Goal: Transaction & Acquisition: Purchase product/service

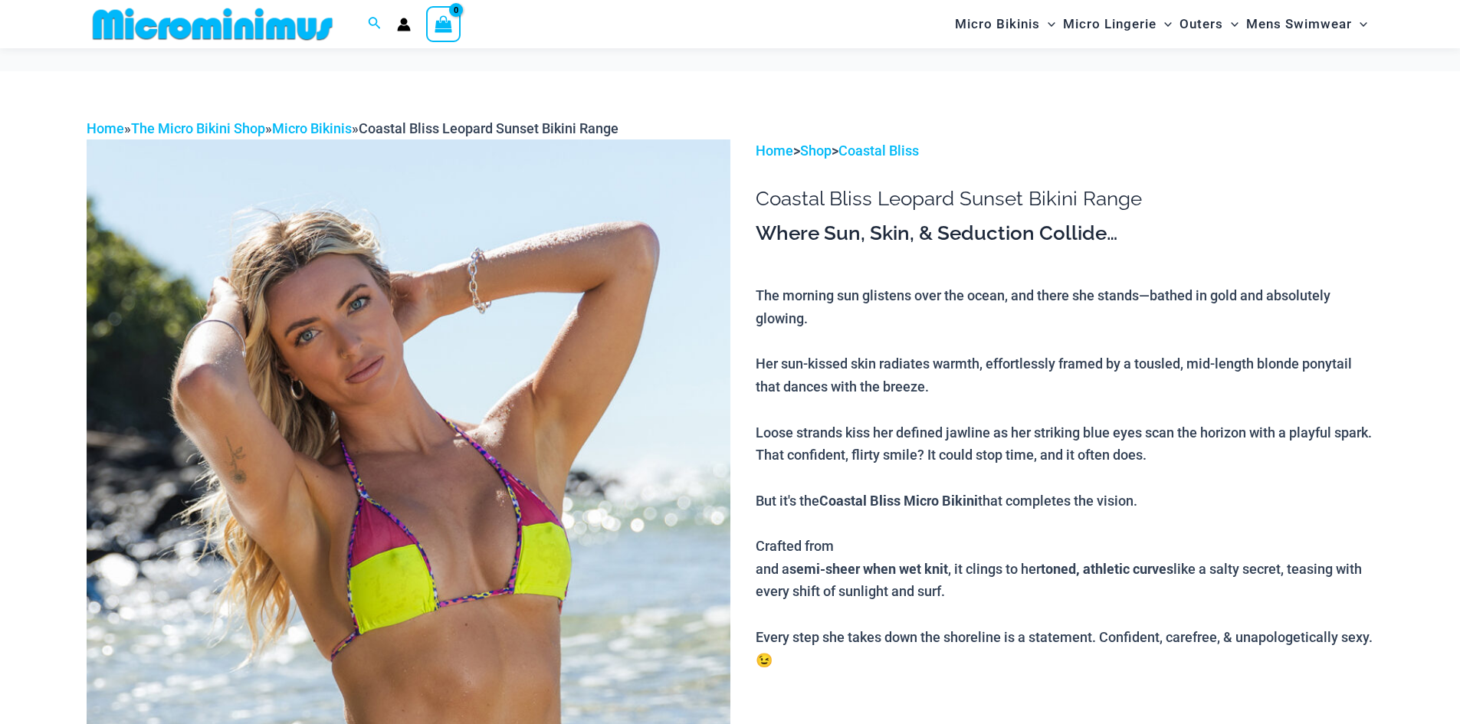
scroll to position [215, 0]
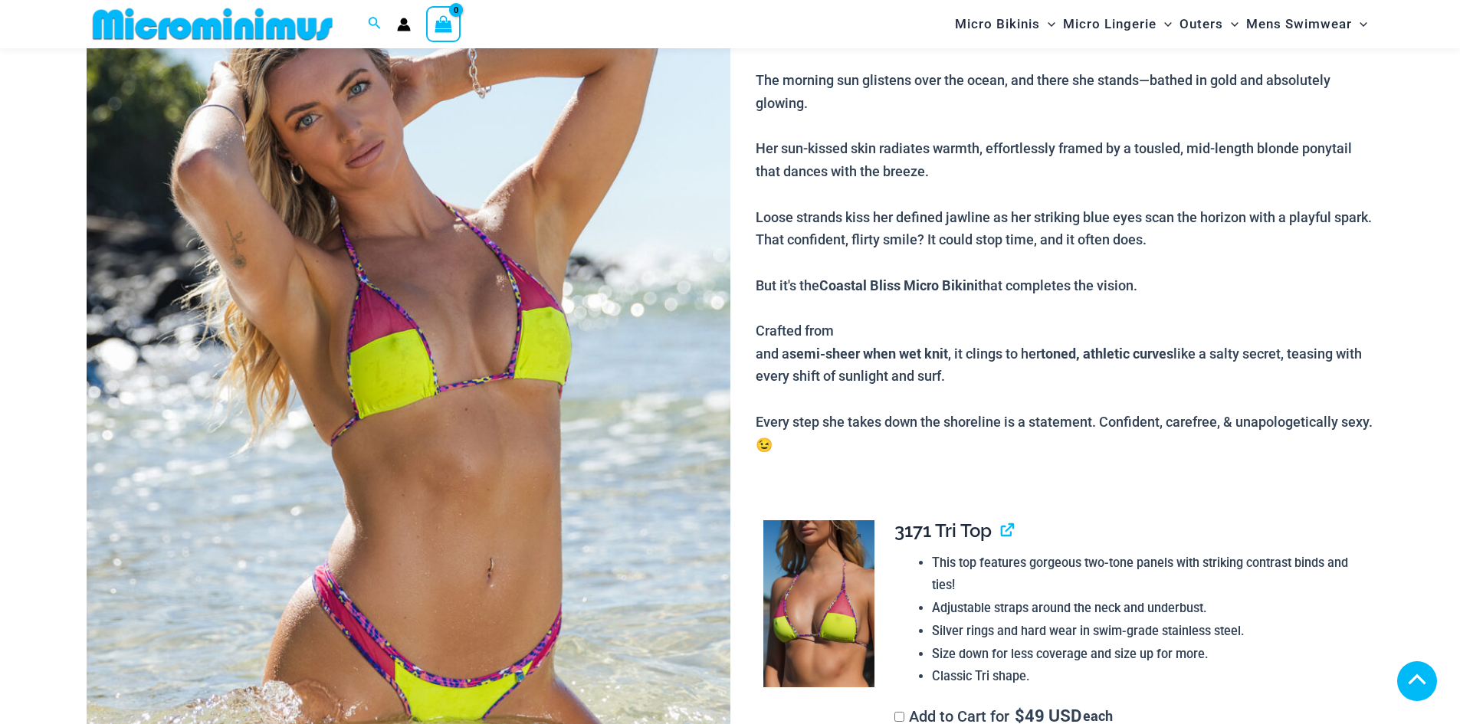
click at [804, 520] on img at bounding box center [818, 603] width 111 height 167
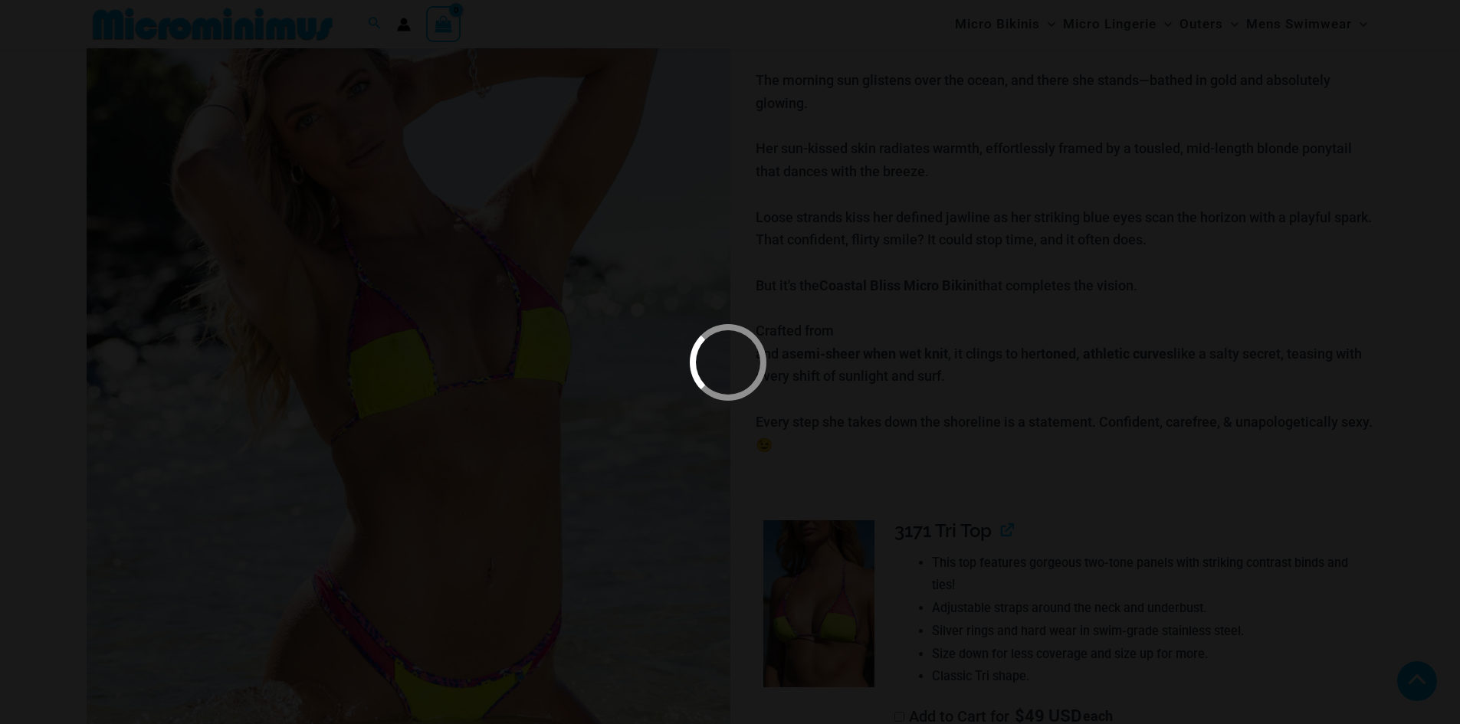
scroll to position [598, 0]
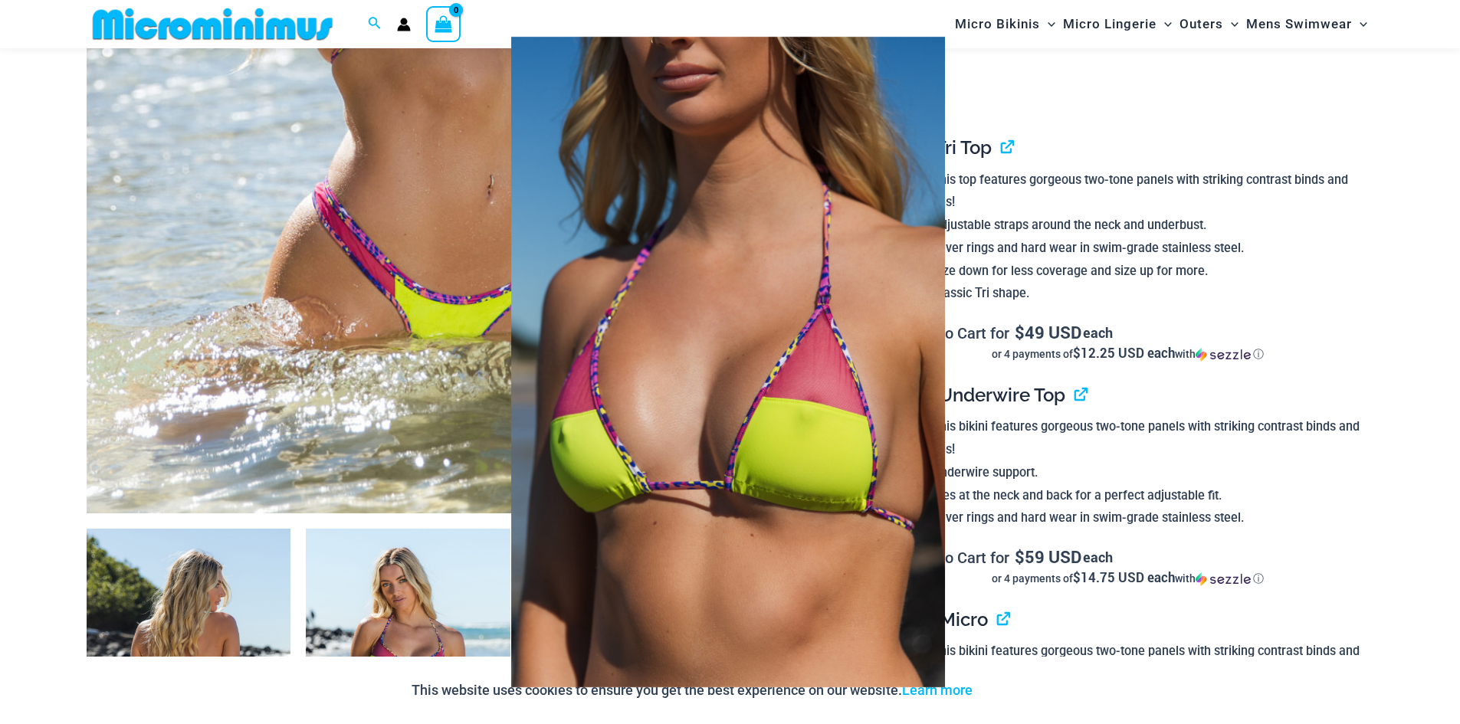
click at [817, 280] on img at bounding box center [728, 362] width 500 height 693
click at [1355, 467] on div at bounding box center [730, 362] width 1460 height 724
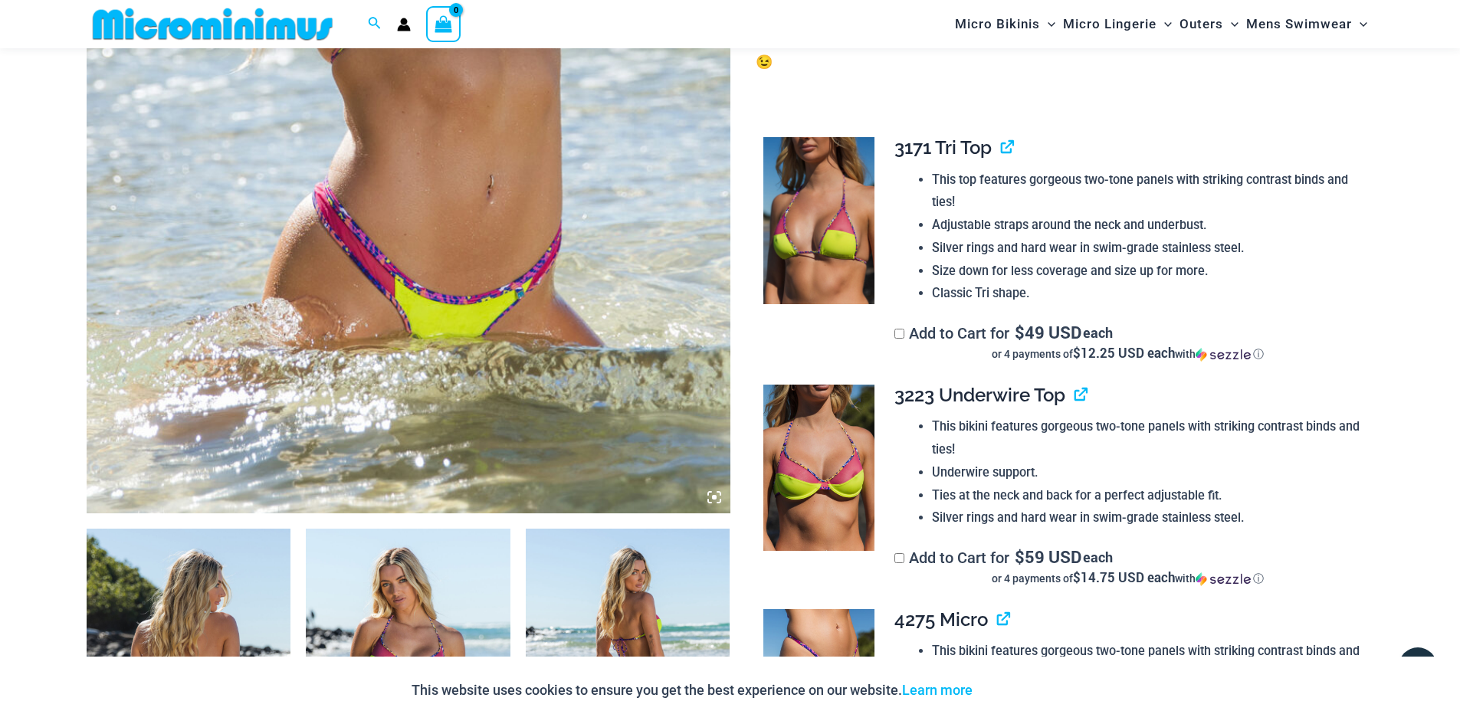
click at [822, 490] on img at bounding box center [818, 468] width 111 height 167
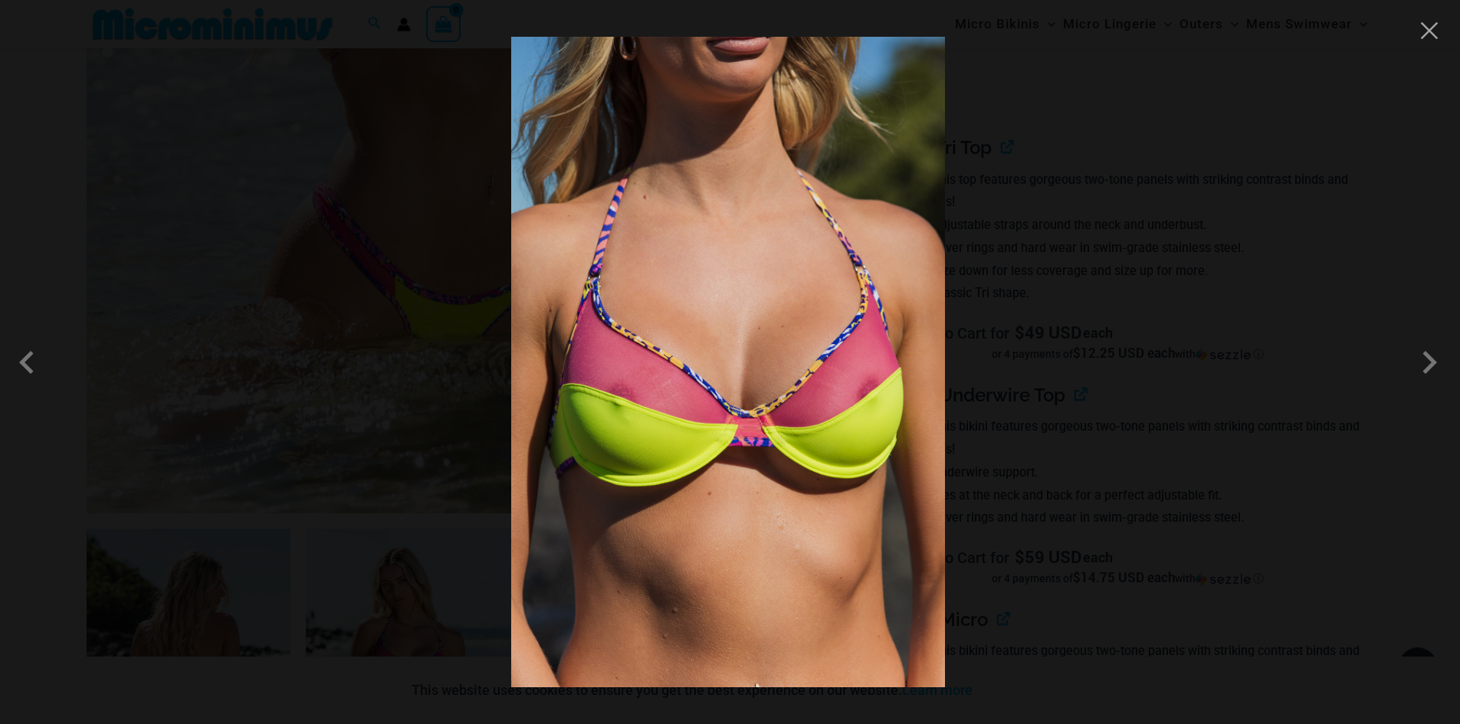
click at [1311, 472] on div at bounding box center [730, 362] width 1460 height 724
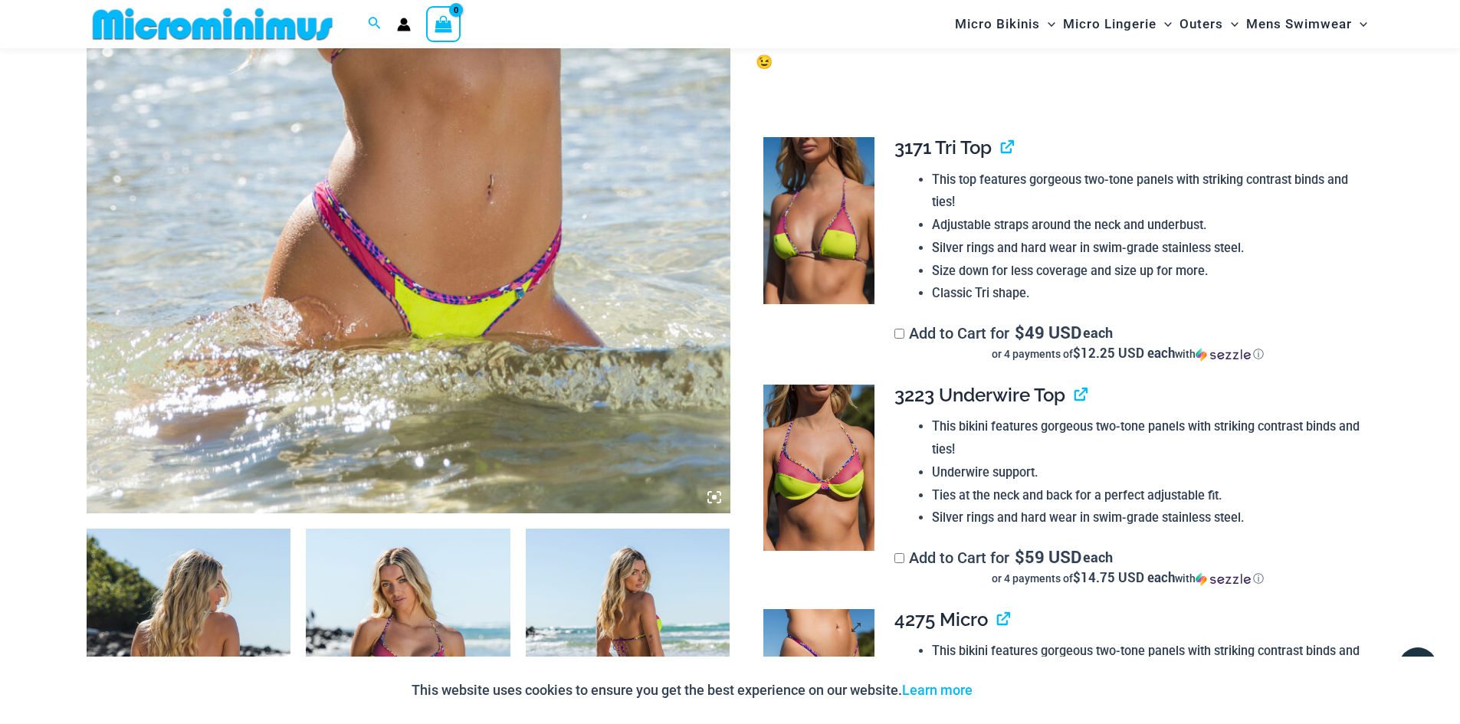
click at [841, 614] on img at bounding box center [818, 692] width 111 height 167
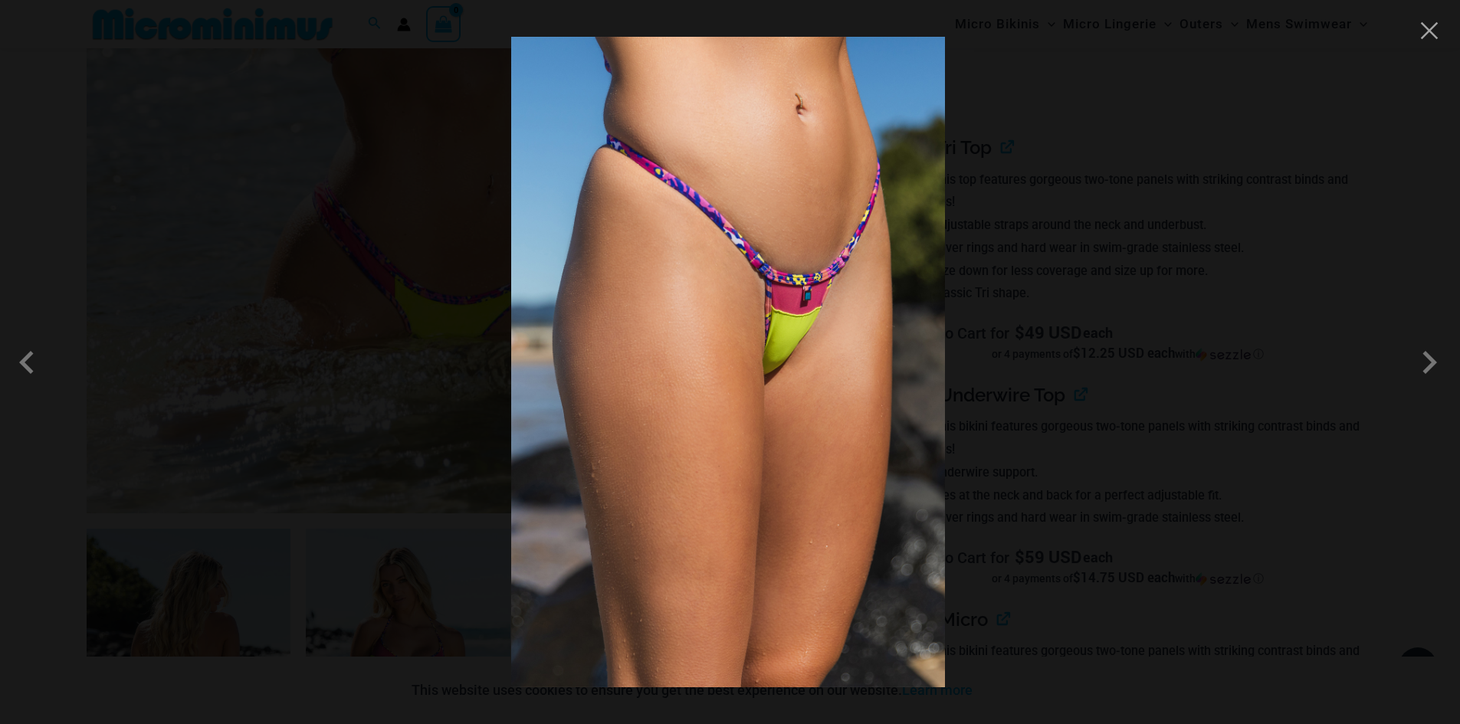
click at [1309, 527] on div at bounding box center [730, 362] width 1460 height 724
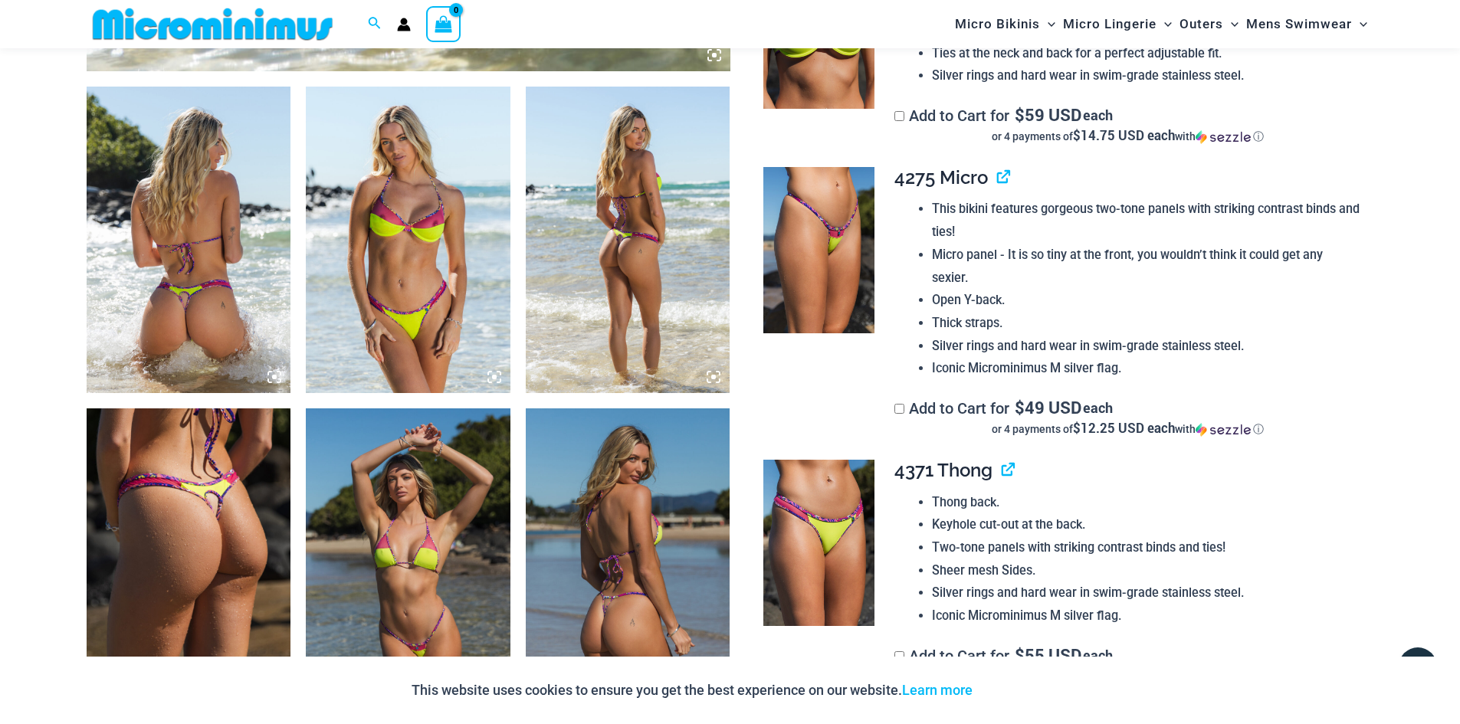
scroll to position [1058, 0]
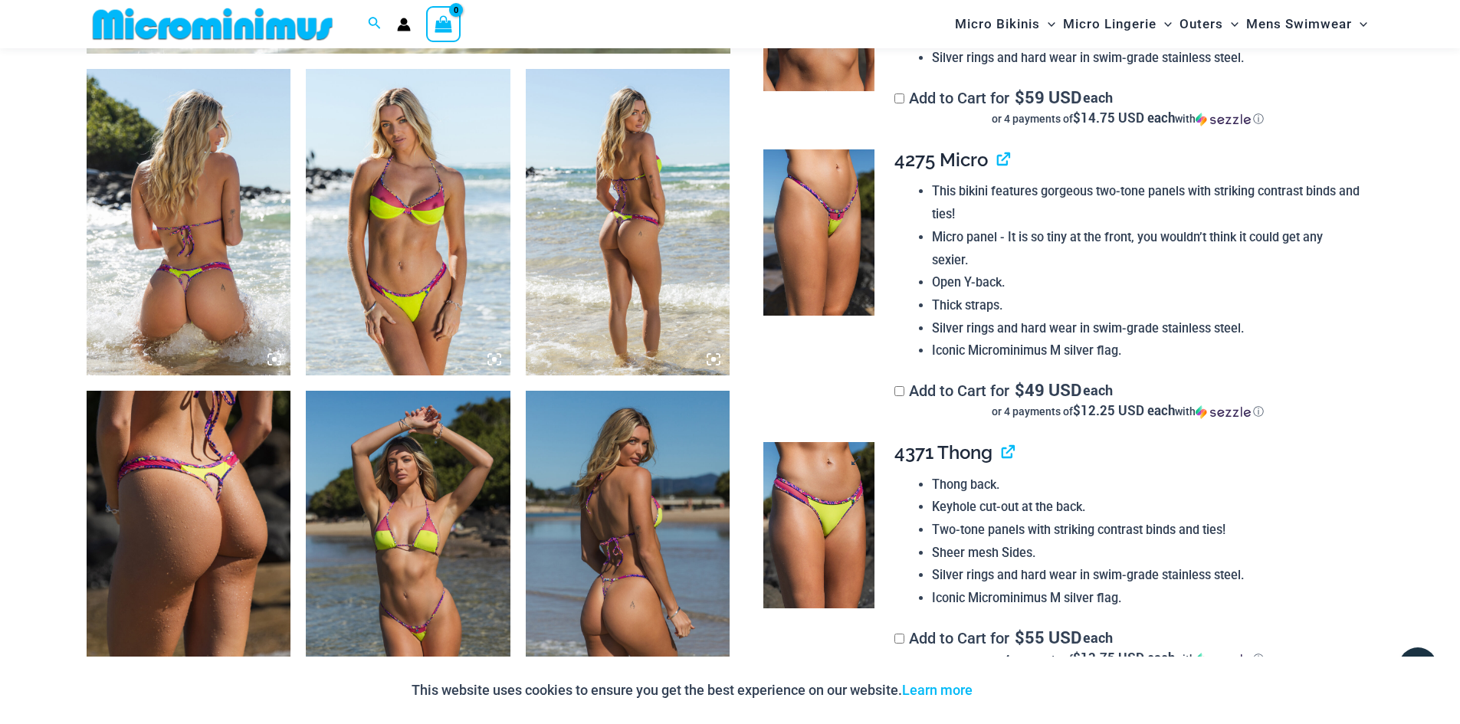
click at [848, 523] on img at bounding box center [818, 525] width 111 height 167
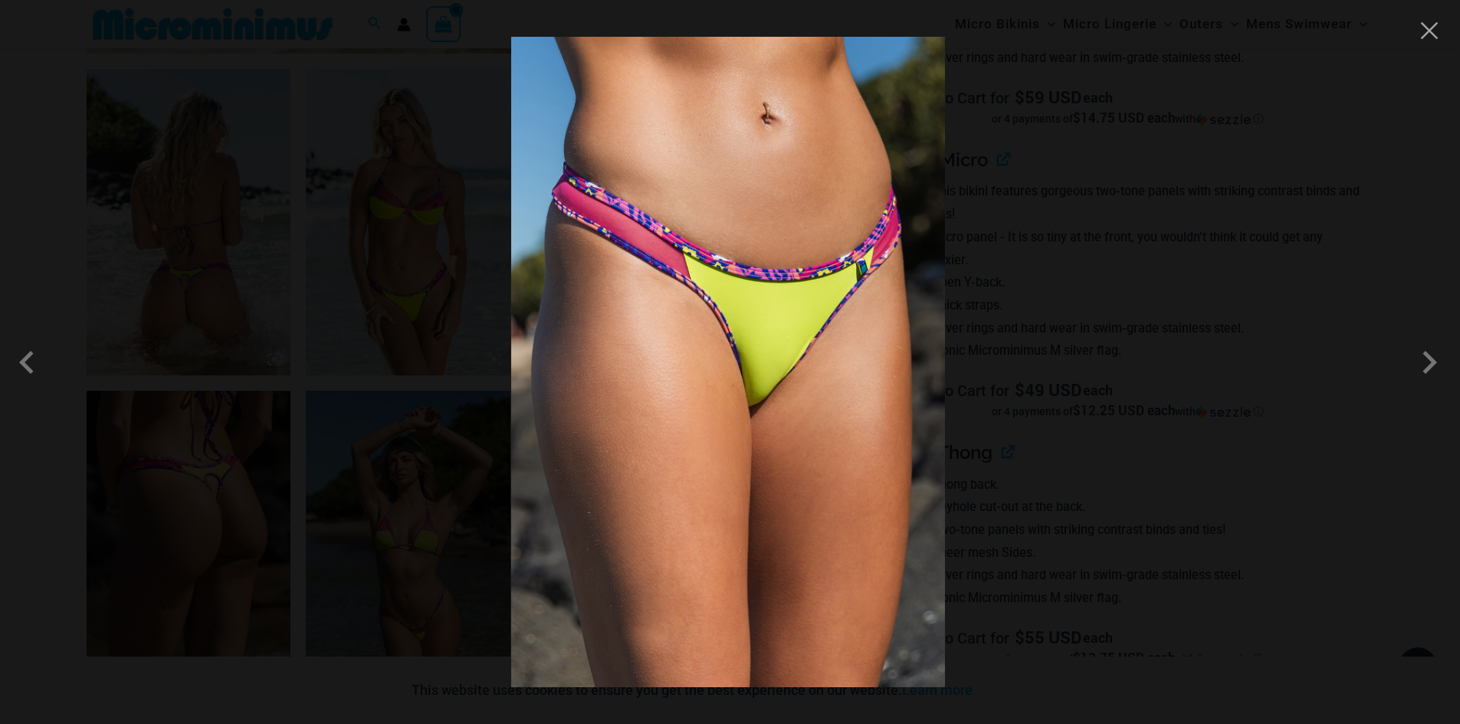
click at [1319, 501] on div at bounding box center [730, 362] width 1460 height 724
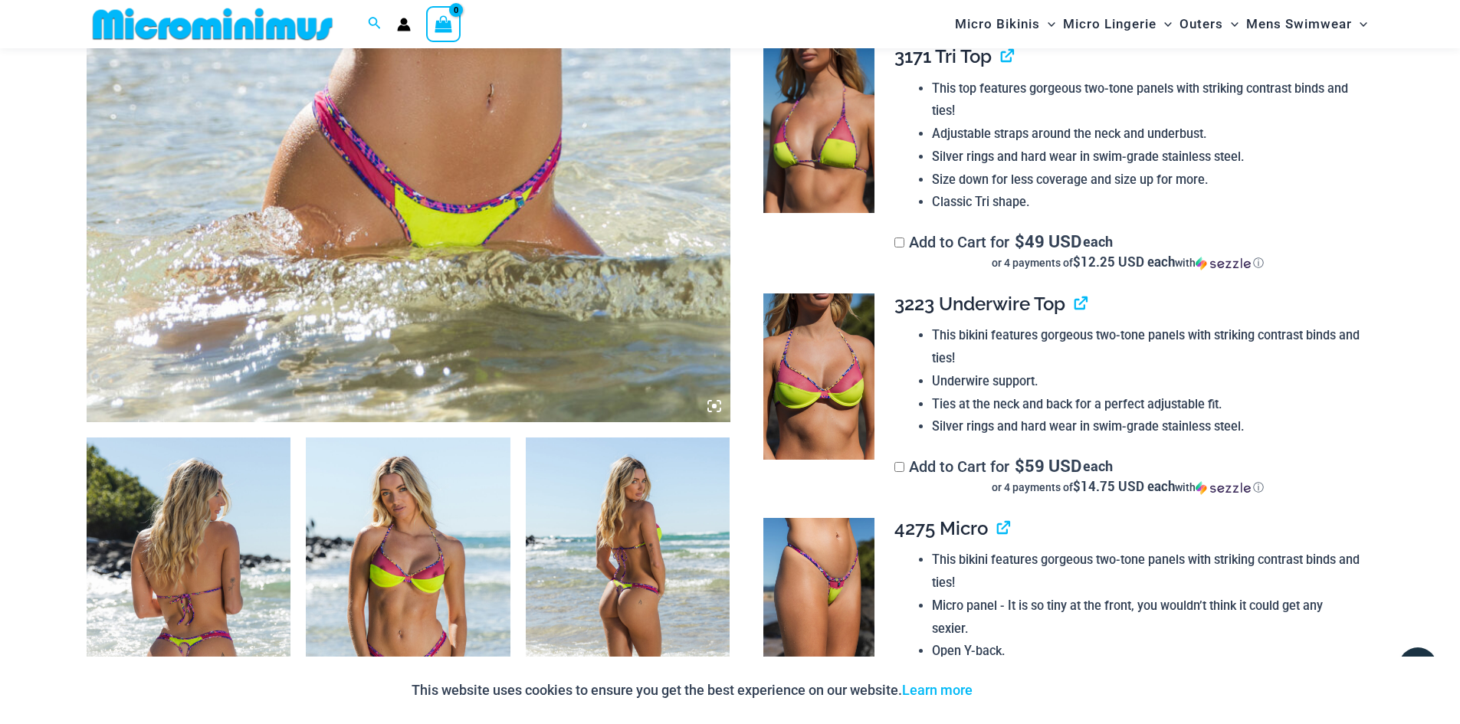
scroll to position [675, 0]
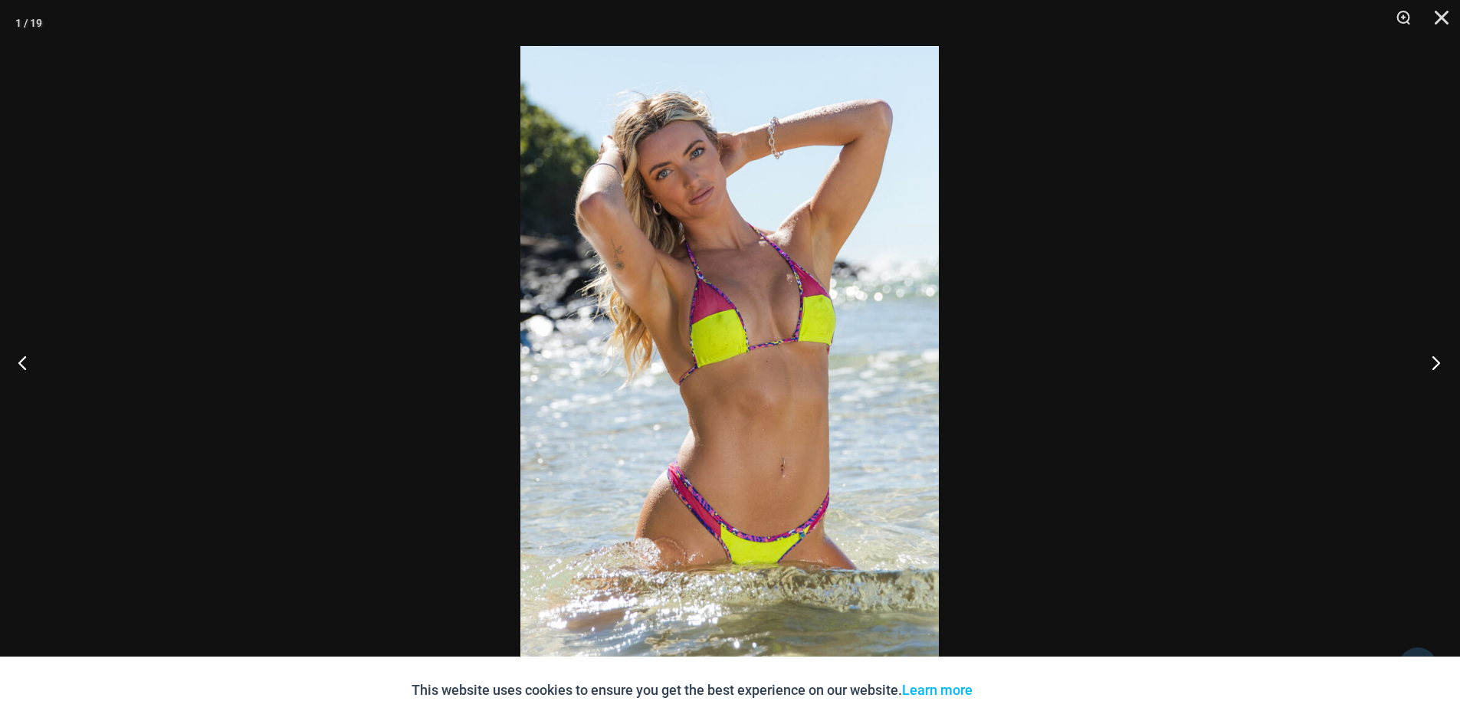
click at [1434, 356] on button "Next" at bounding box center [1430, 362] width 57 height 77
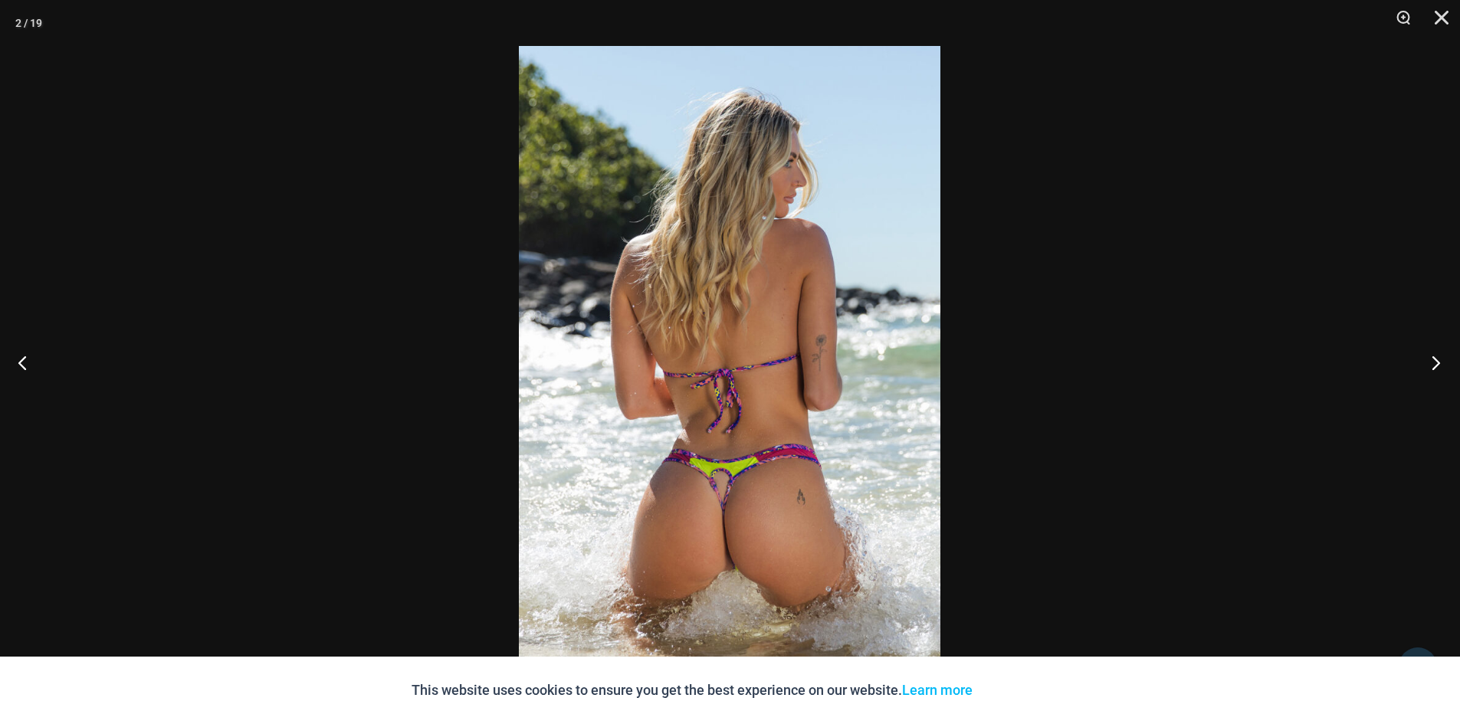
click at [1434, 356] on button "Next" at bounding box center [1430, 362] width 57 height 77
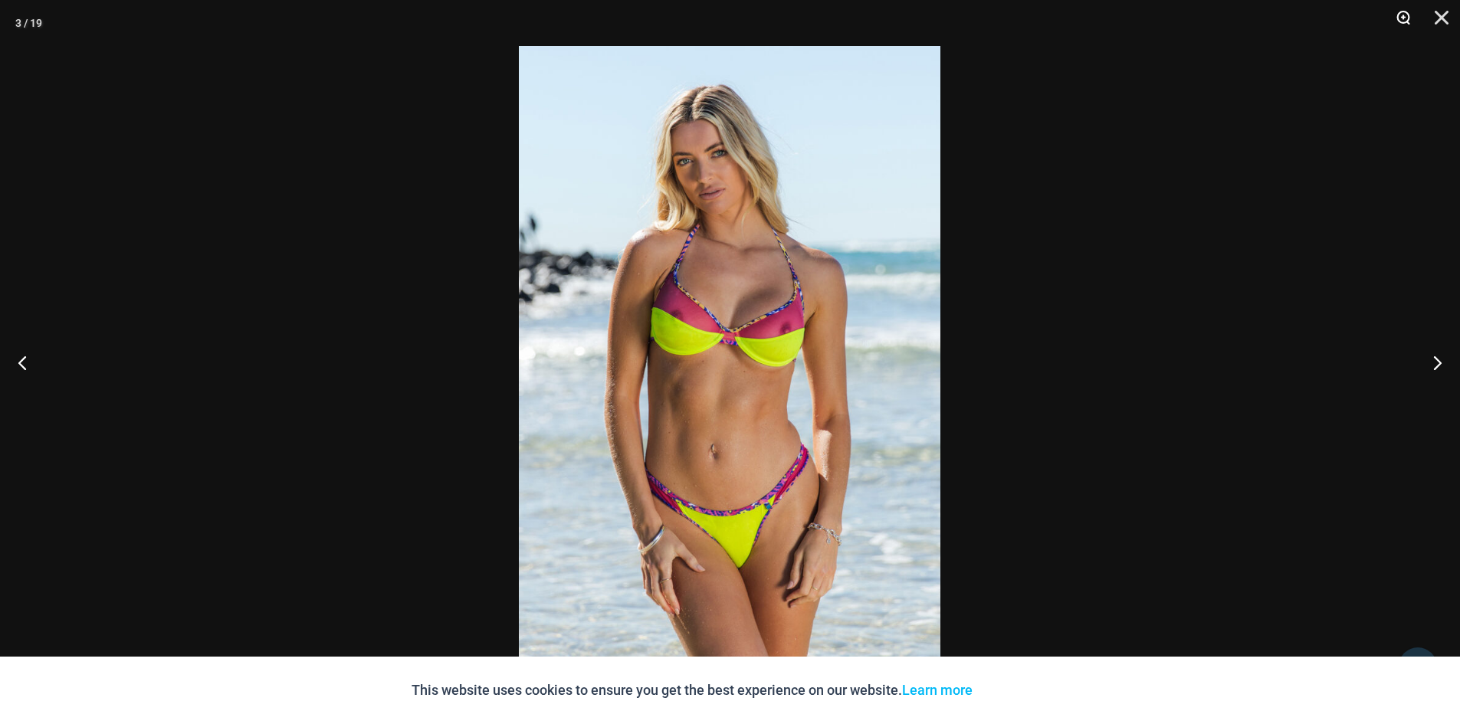
click at [1404, 17] on button "Zoom" at bounding box center [1397, 23] width 38 height 46
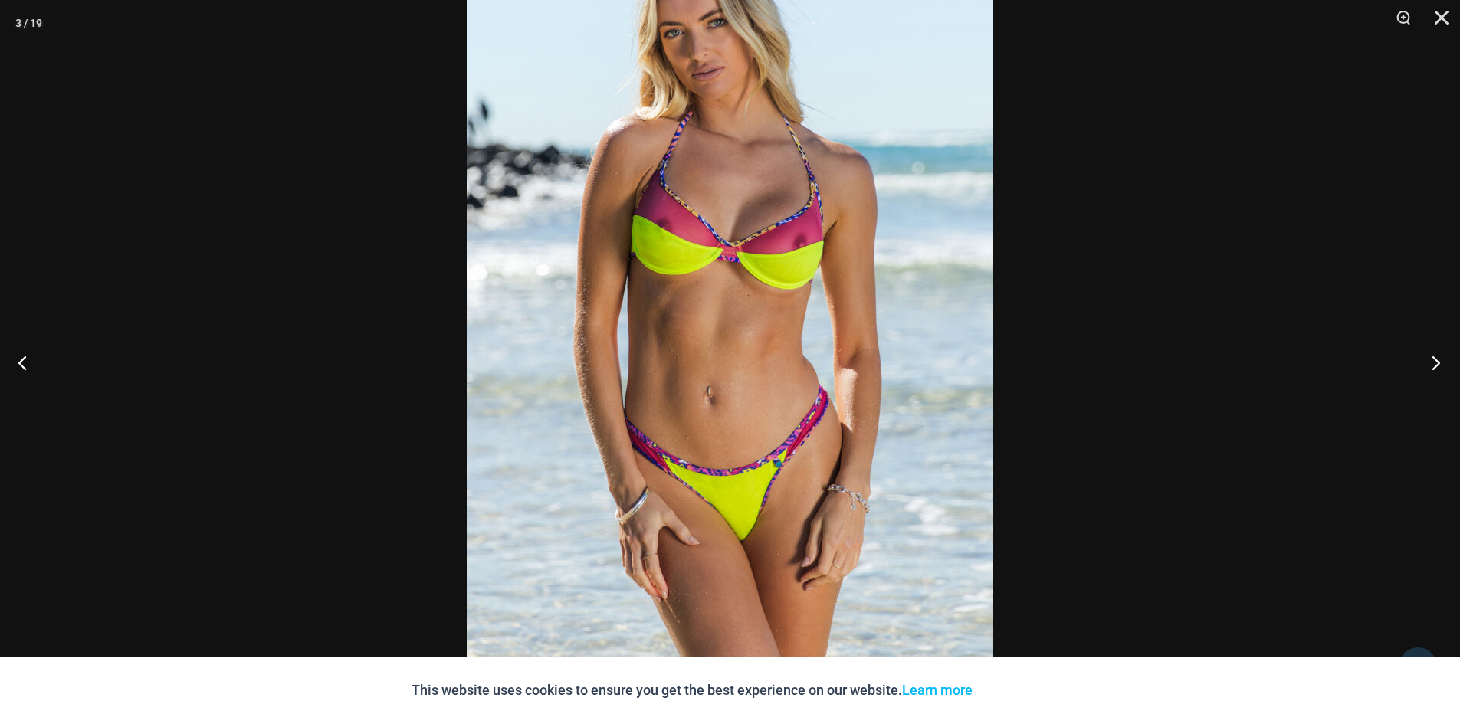
click at [1433, 358] on button "Next" at bounding box center [1430, 362] width 57 height 77
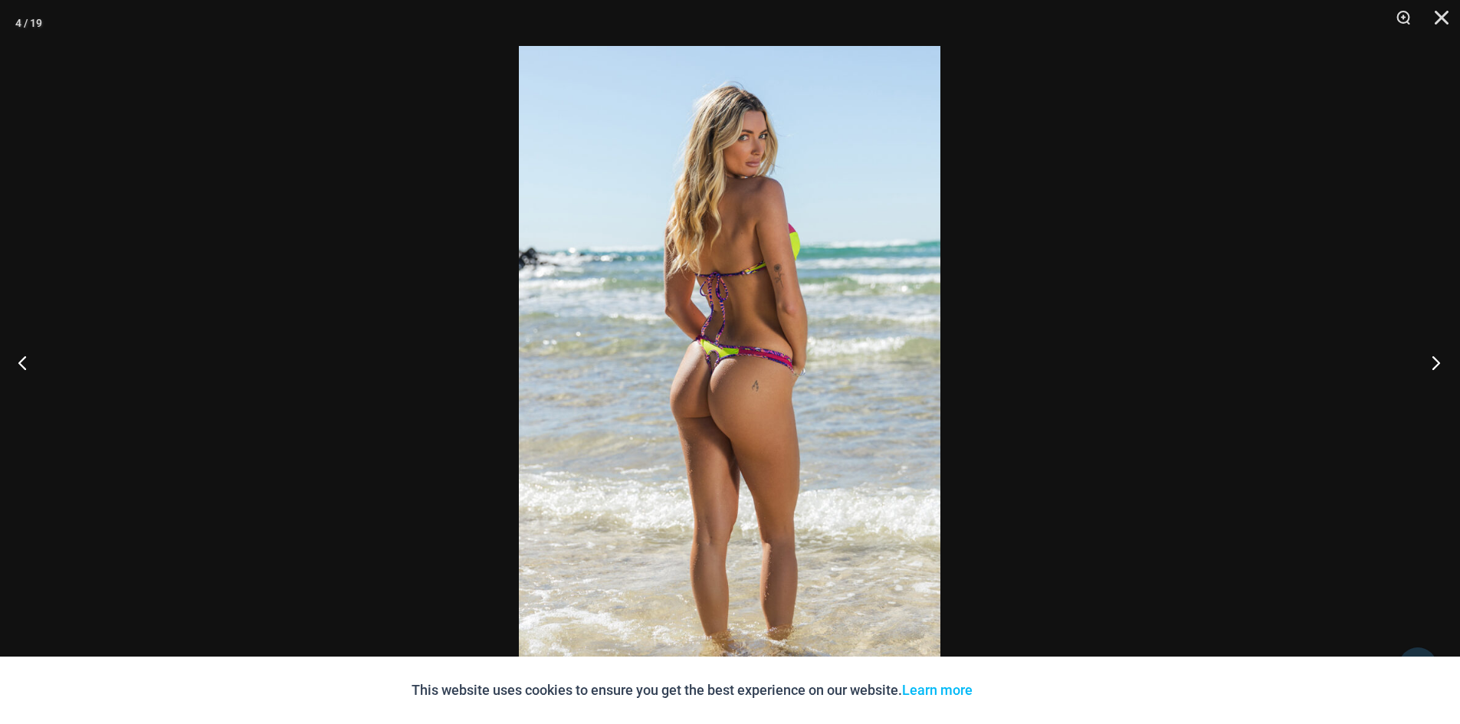
click at [1434, 365] on button "Next" at bounding box center [1430, 362] width 57 height 77
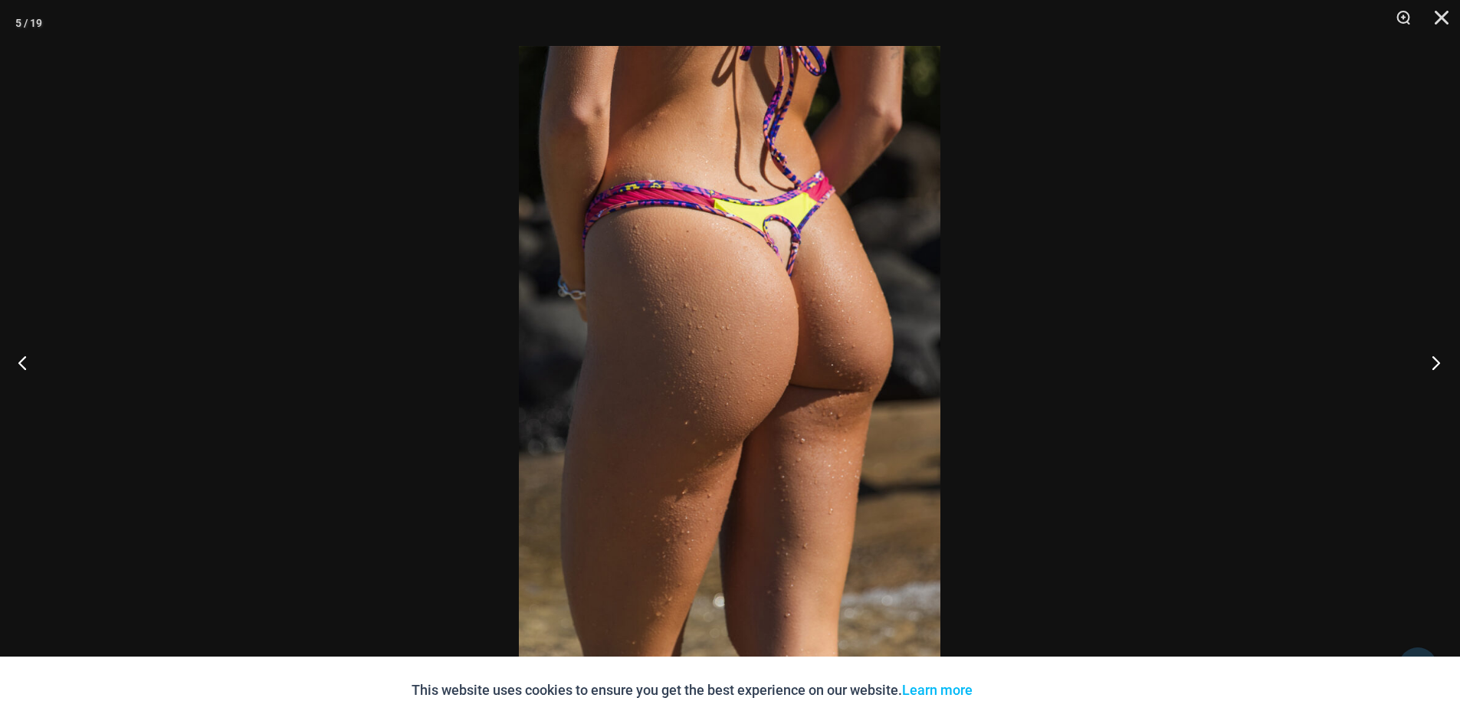
click at [1434, 365] on button "Next" at bounding box center [1430, 362] width 57 height 77
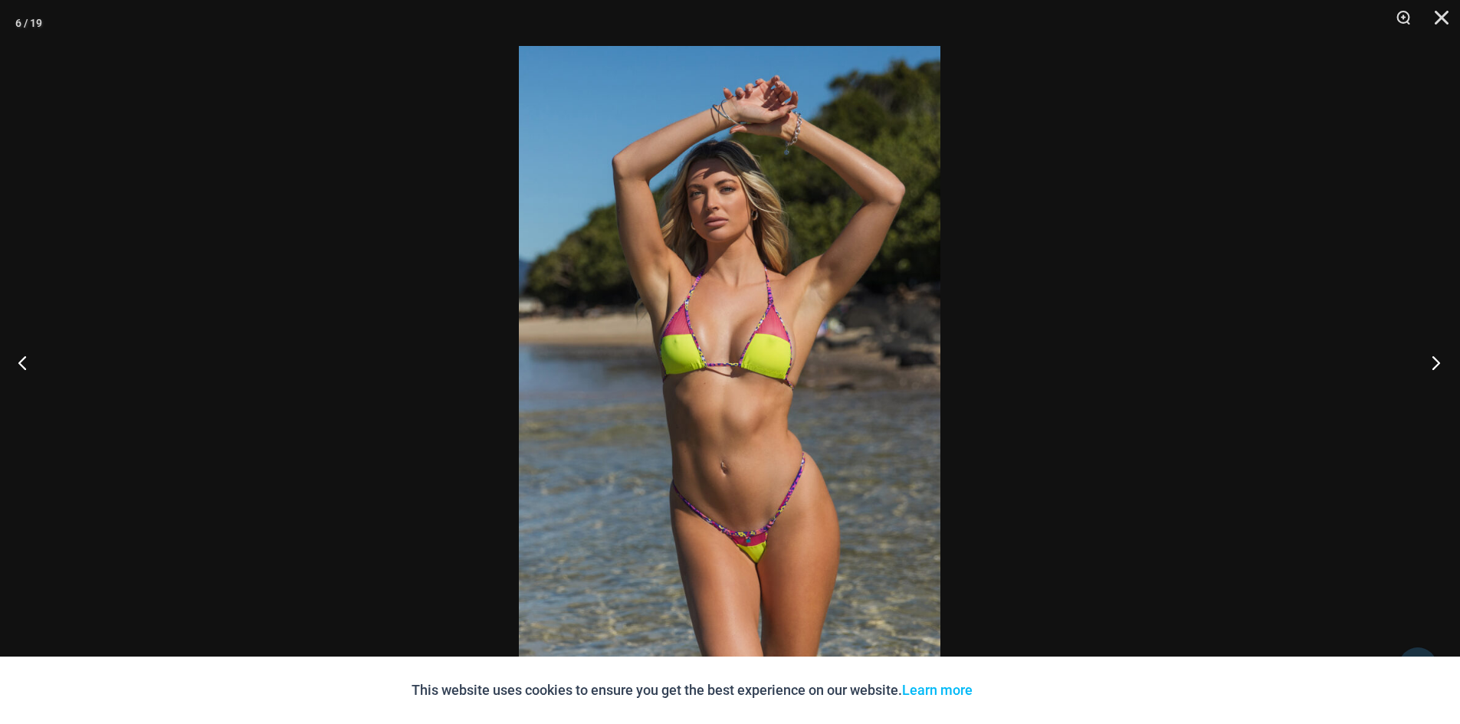
click at [1430, 359] on button "Next" at bounding box center [1430, 362] width 57 height 77
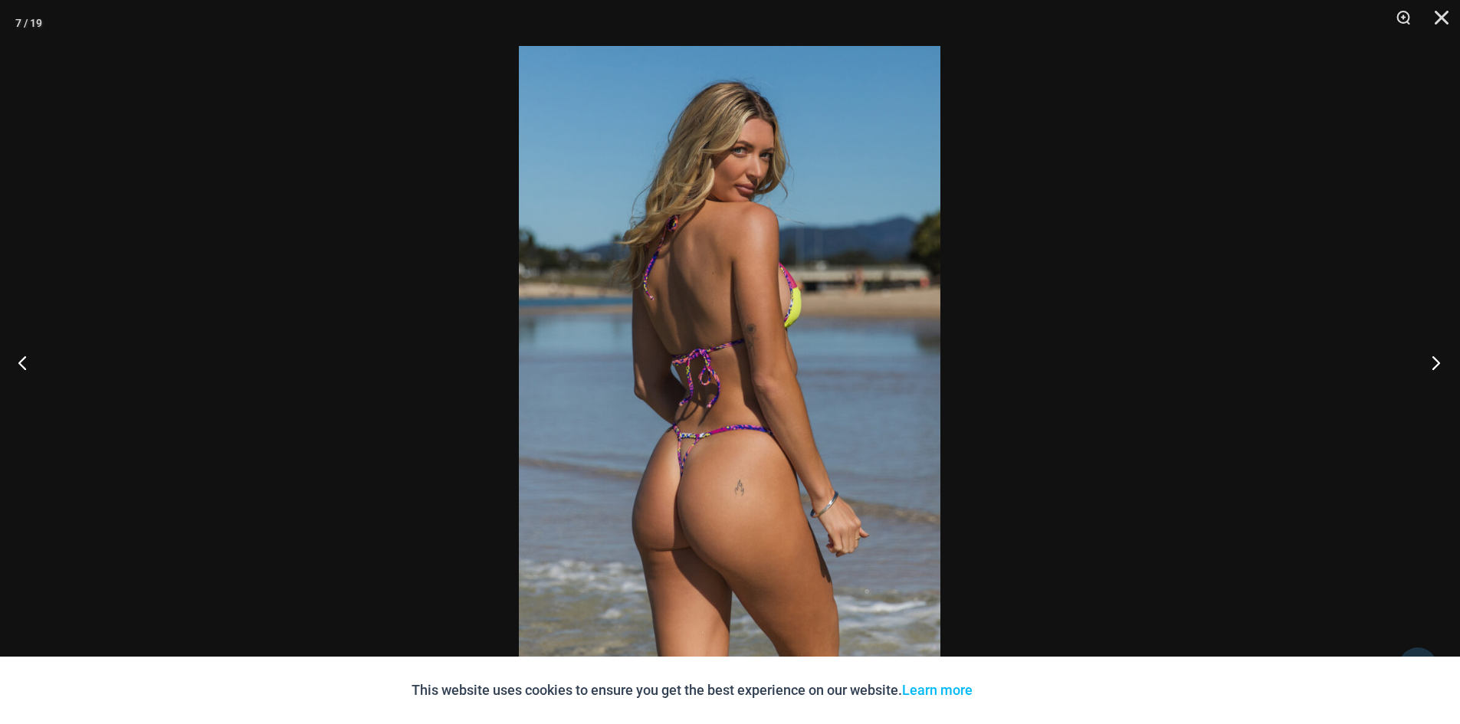
click at [1430, 359] on button "Next" at bounding box center [1430, 362] width 57 height 77
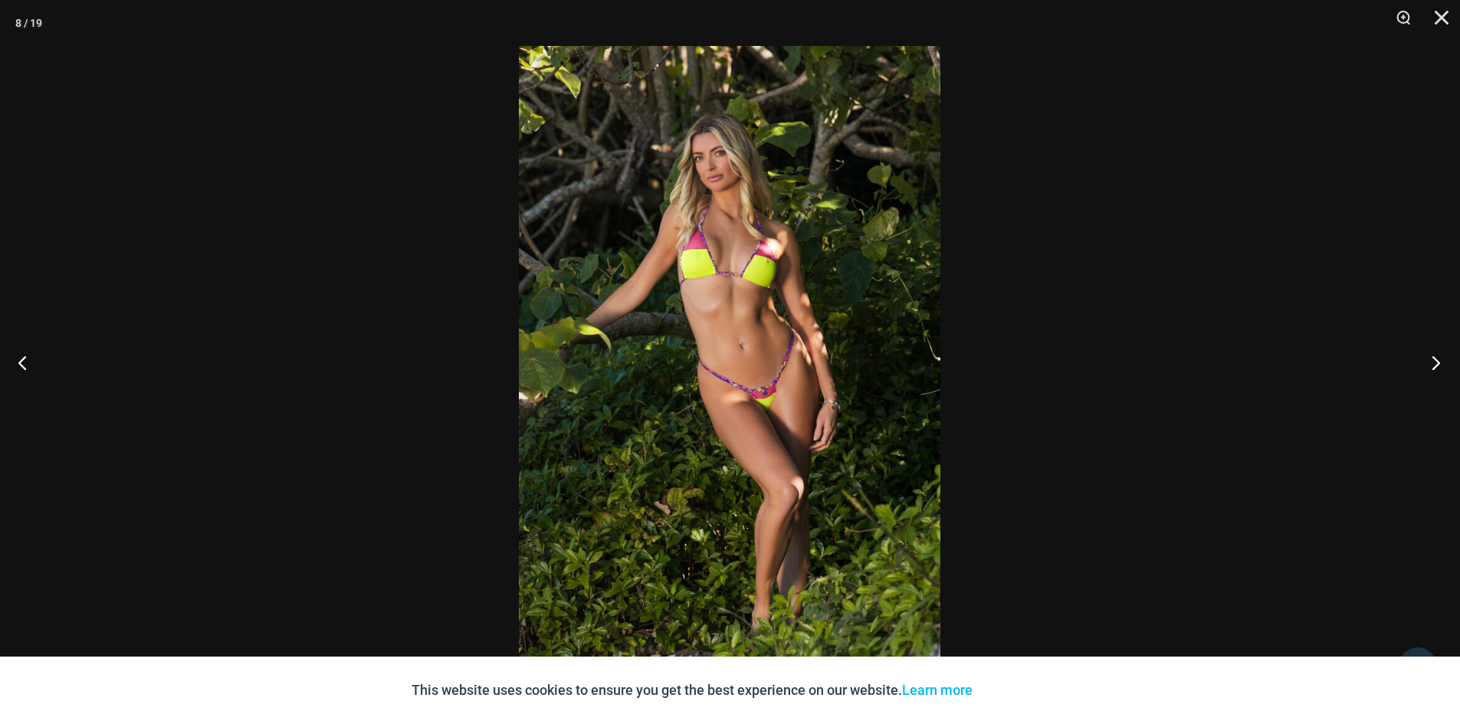
click at [1430, 359] on button "Next" at bounding box center [1430, 362] width 57 height 77
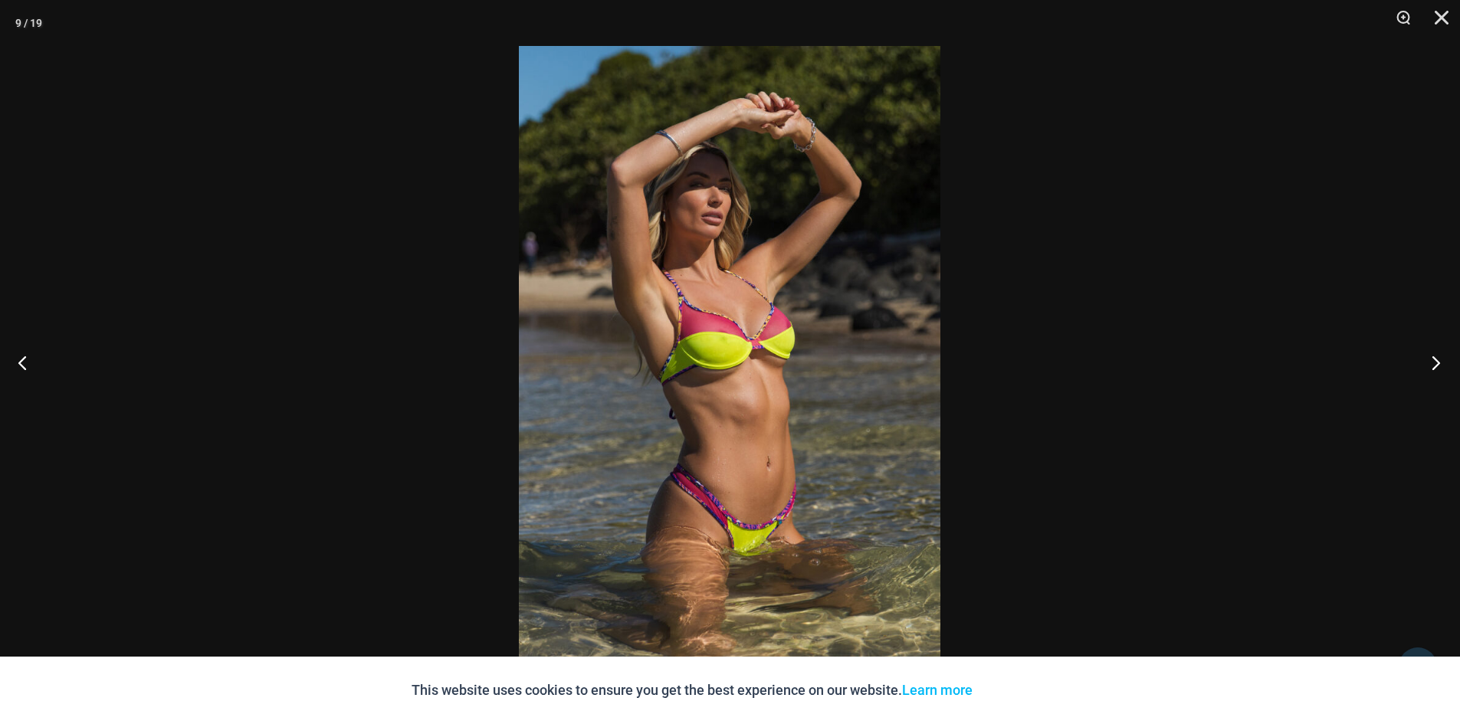
click at [1430, 359] on button "Next" at bounding box center [1430, 362] width 57 height 77
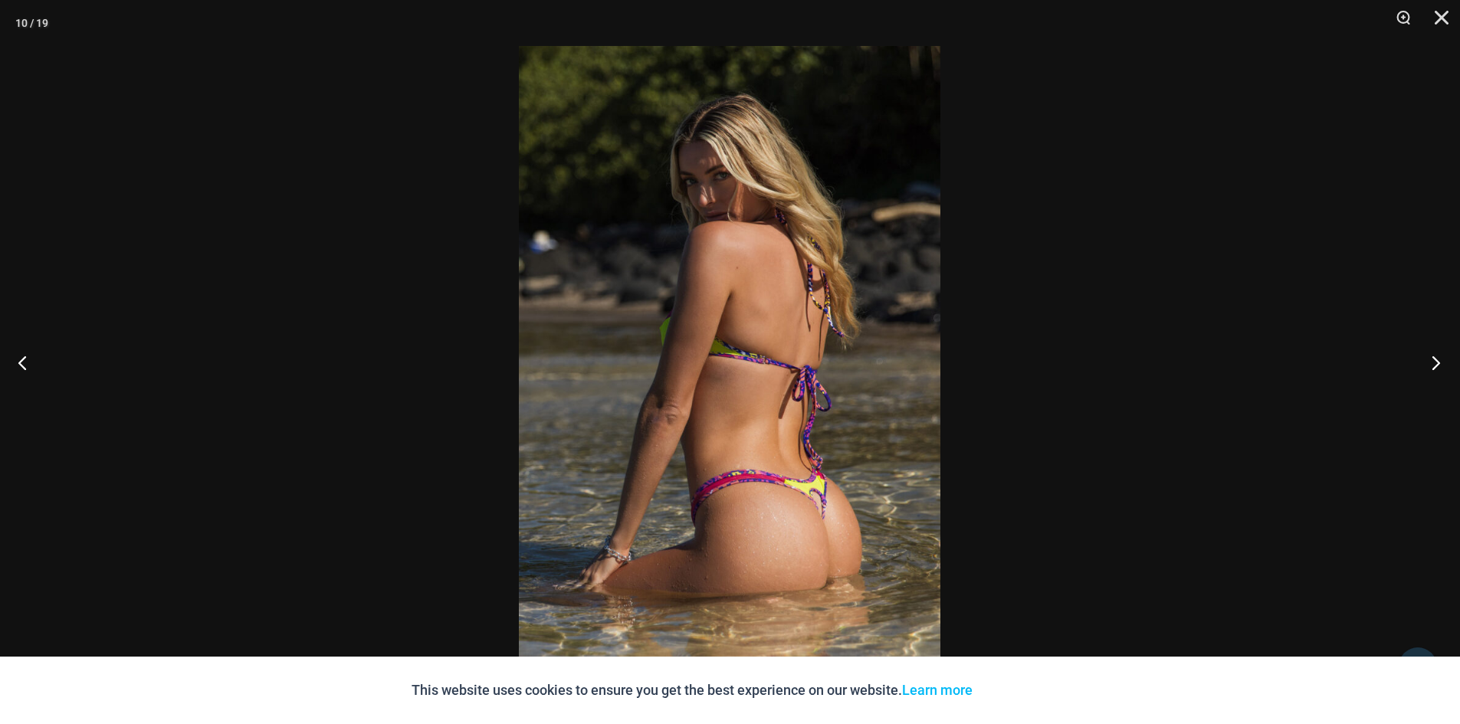
click at [1430, 359] on button "Next" at bounding box center [1430, 362] width 57 height 77
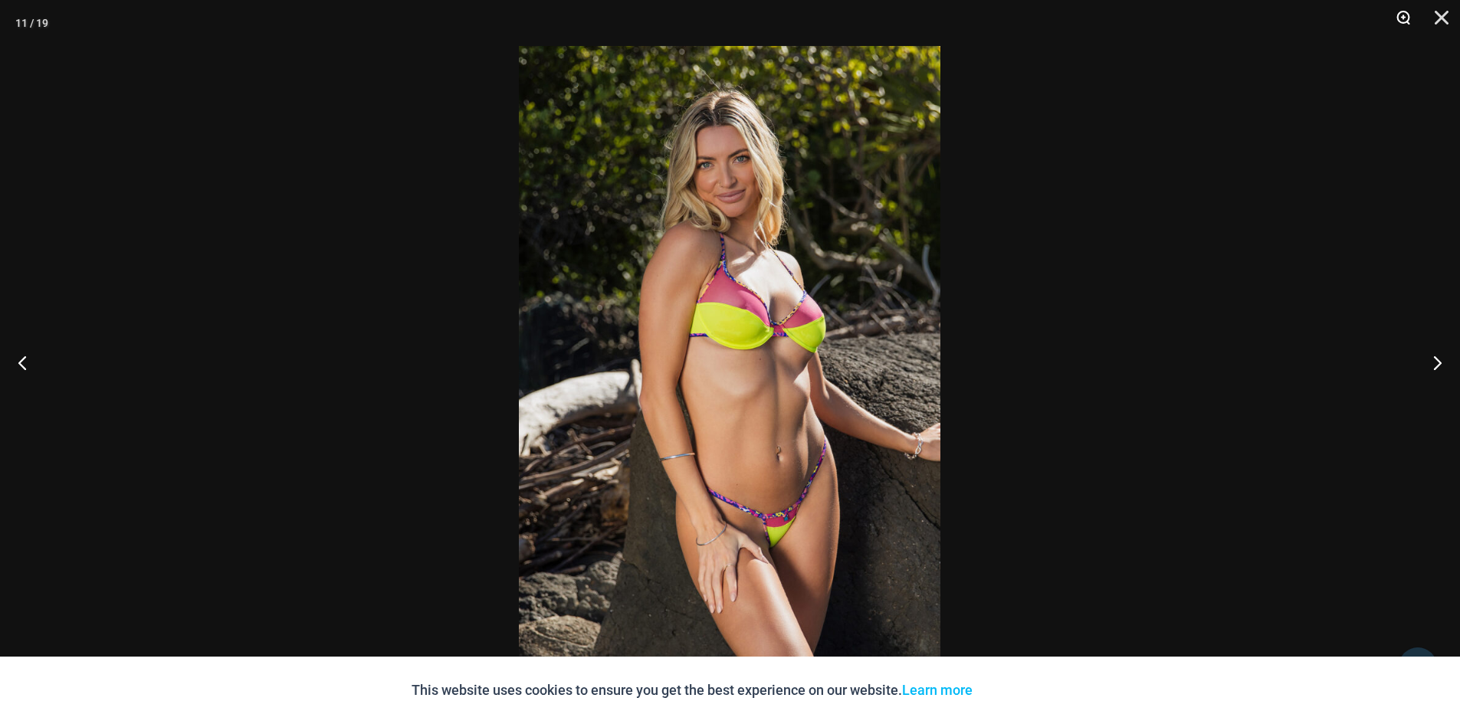
click at [1401, 15] on button "Zoom" at bounding box center [1397, 23] width 38 height 46
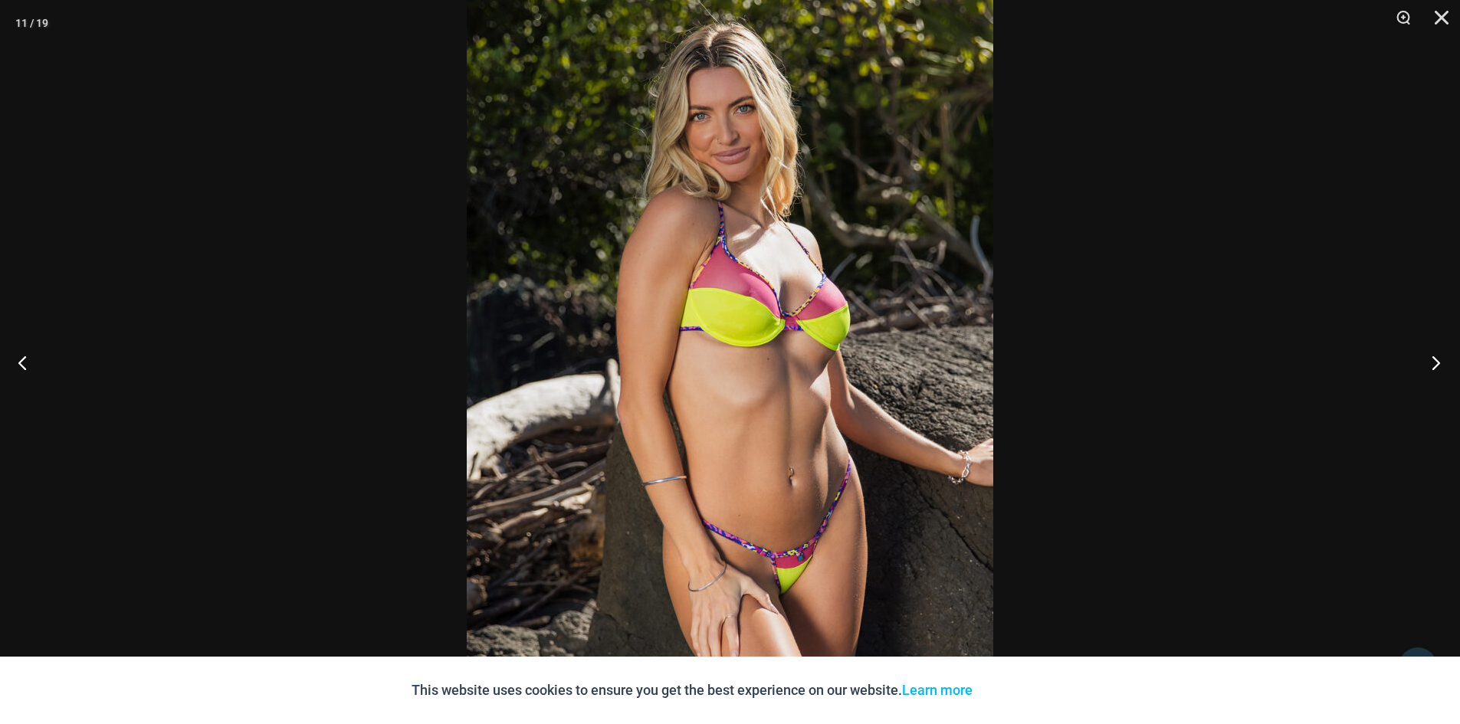
click at [1432, 359] on button "Next" at bounding box center [1430, 362] width 57 height 77
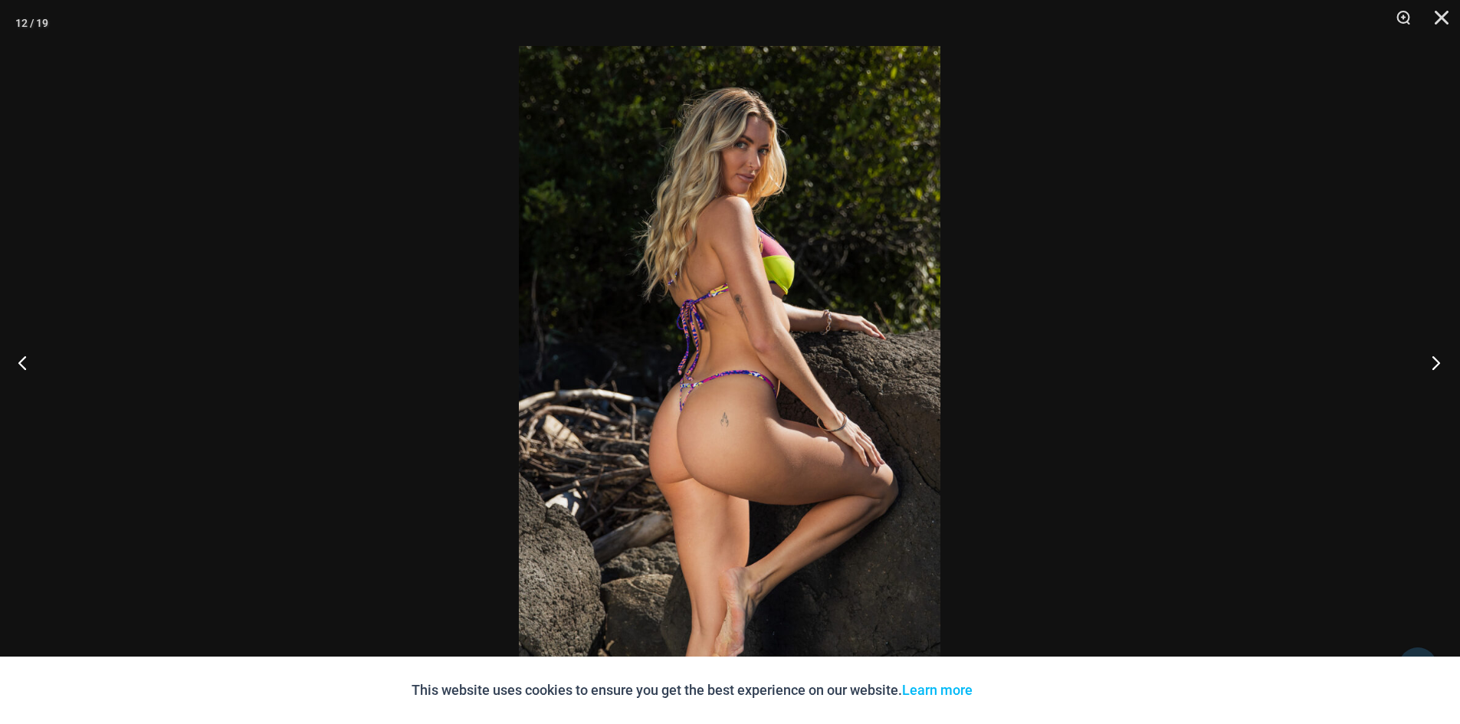
click at [1432, 359] on button "Next" at bounding box center [1430, 362] width 57 height 77
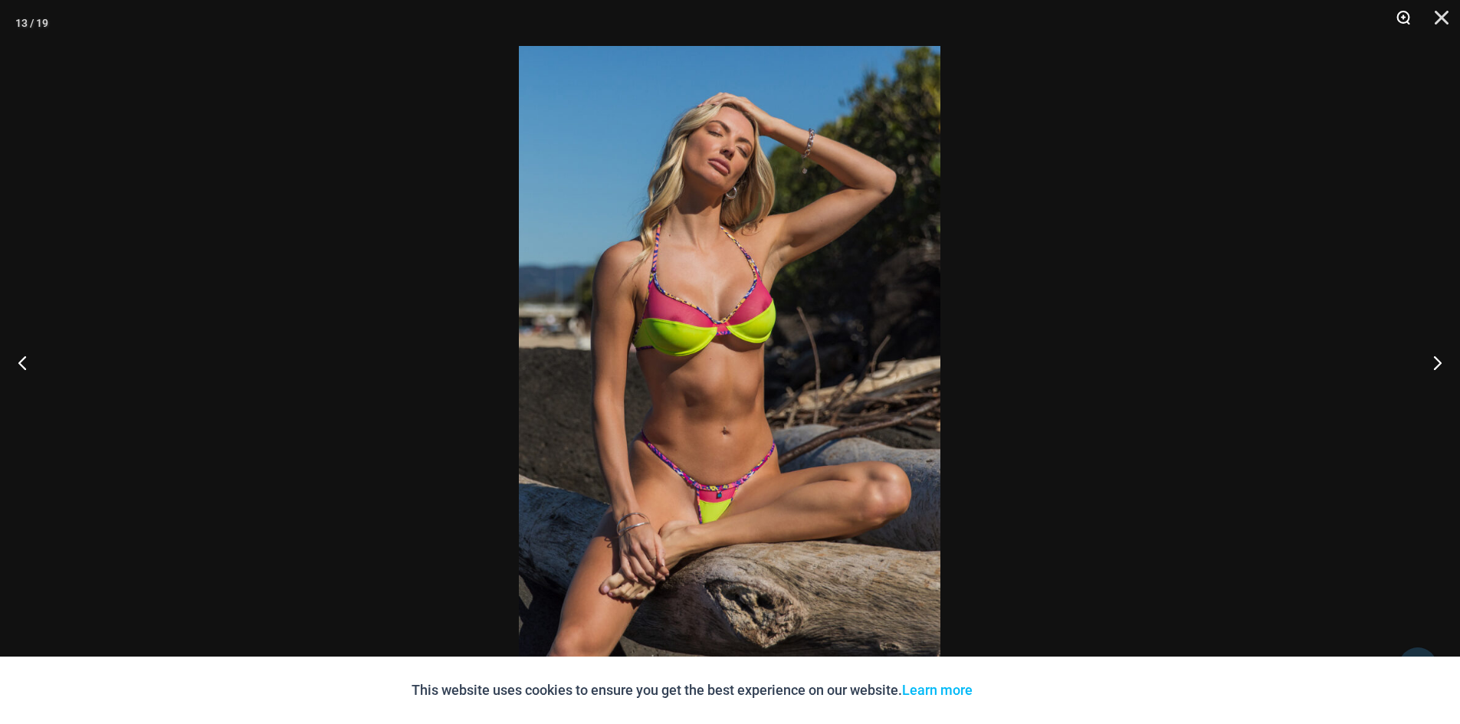
click at [1399, 15] on button "Zoom" at bounding box center [1397, 23] width 38 height 46
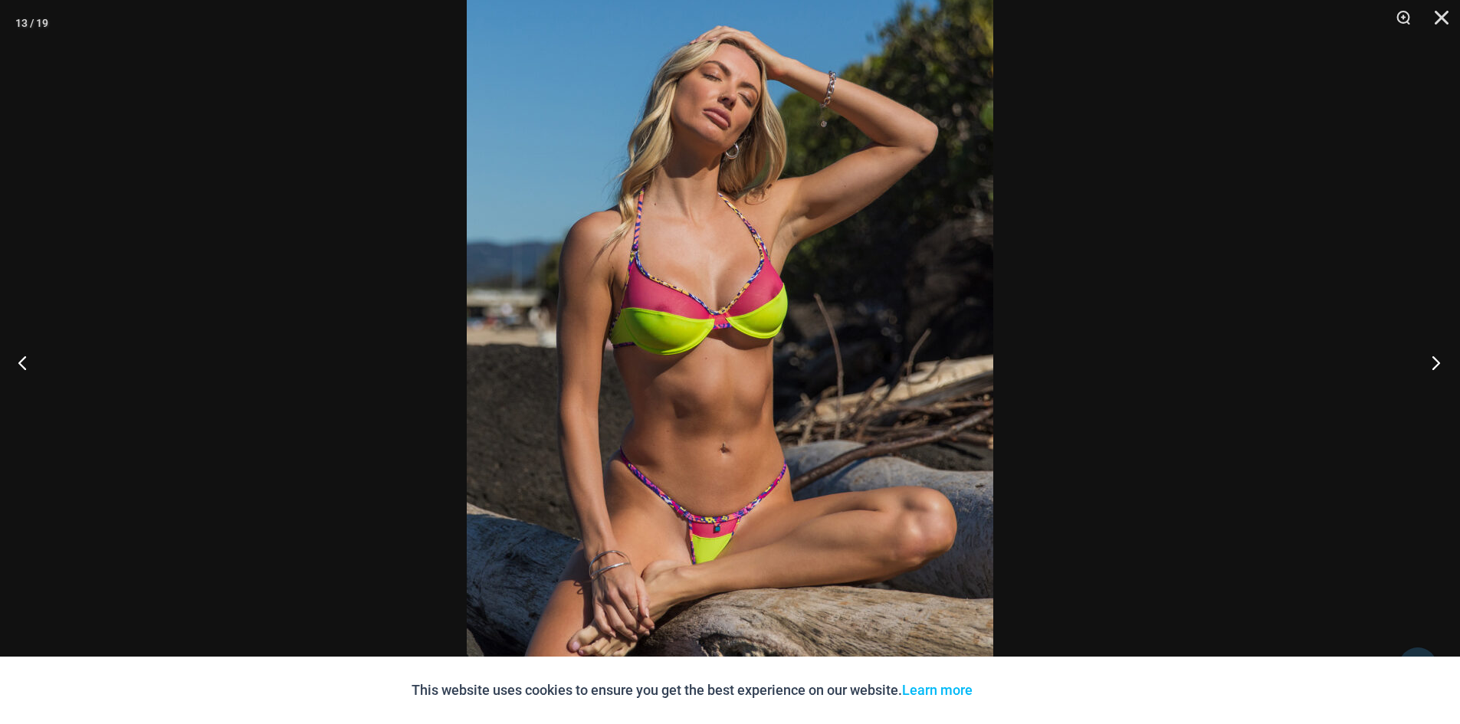
click at [1432, 362] on button "Next" at bounding box center [1430, 362] width 57 height 77
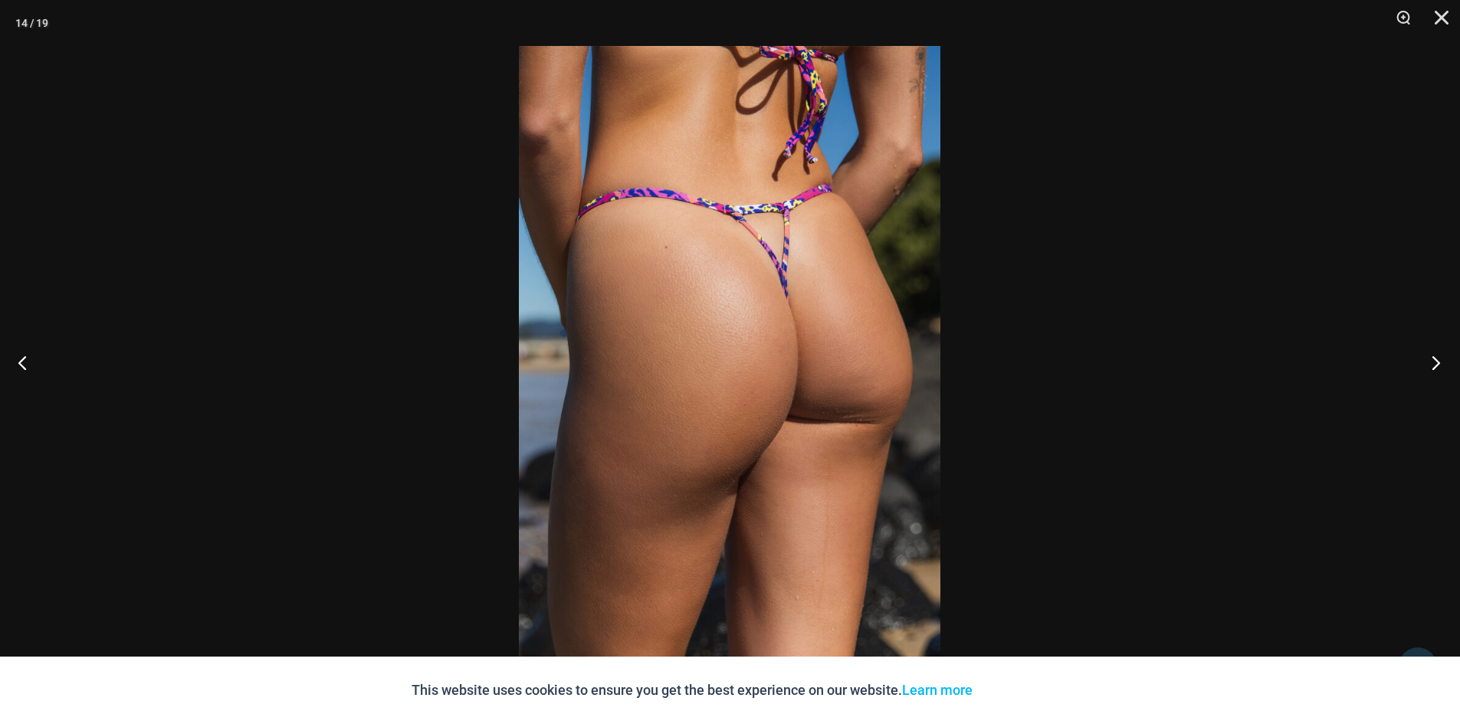
click at [1432, 362] on button "Next" at bounding box center [1430, 362] width 57 height 77
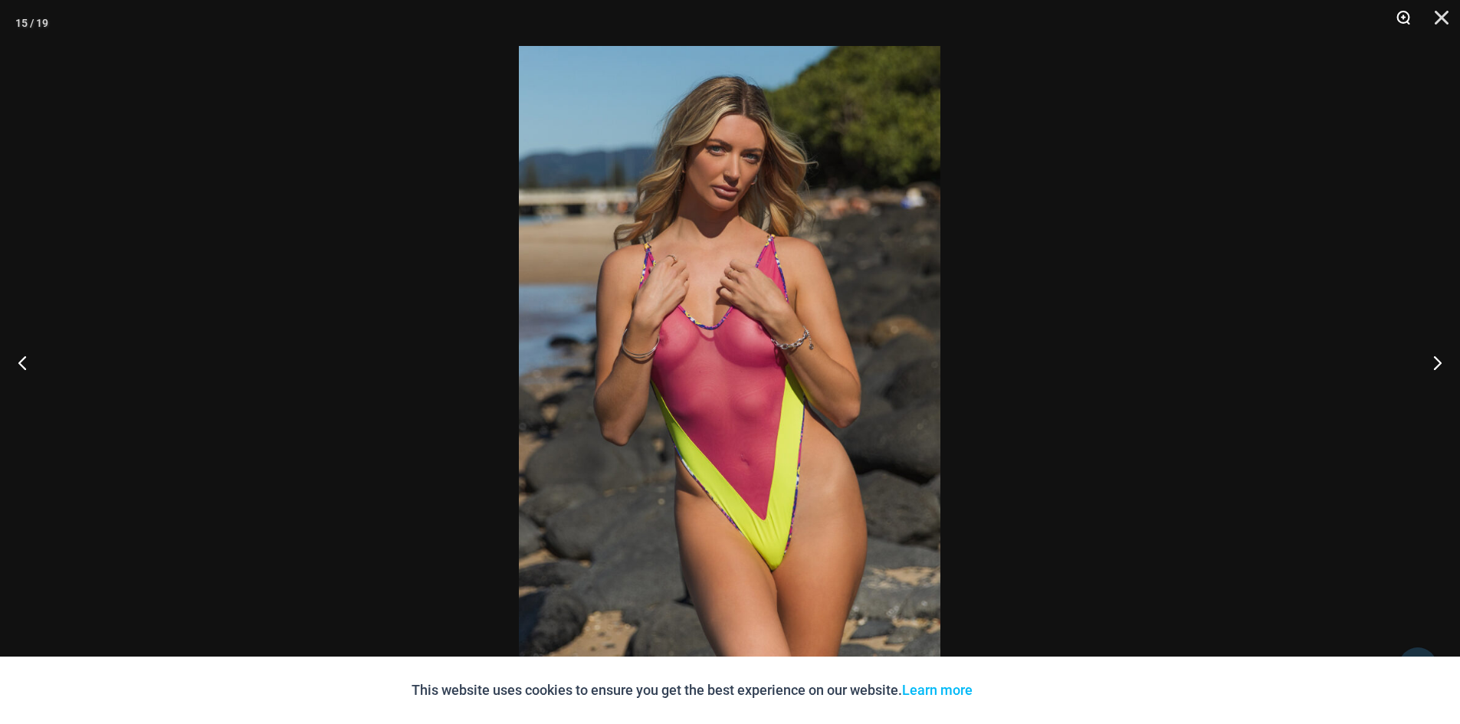
click at [1398, 13] on button "Zoom" at bounding box center [1397, 23] width 38 height 46
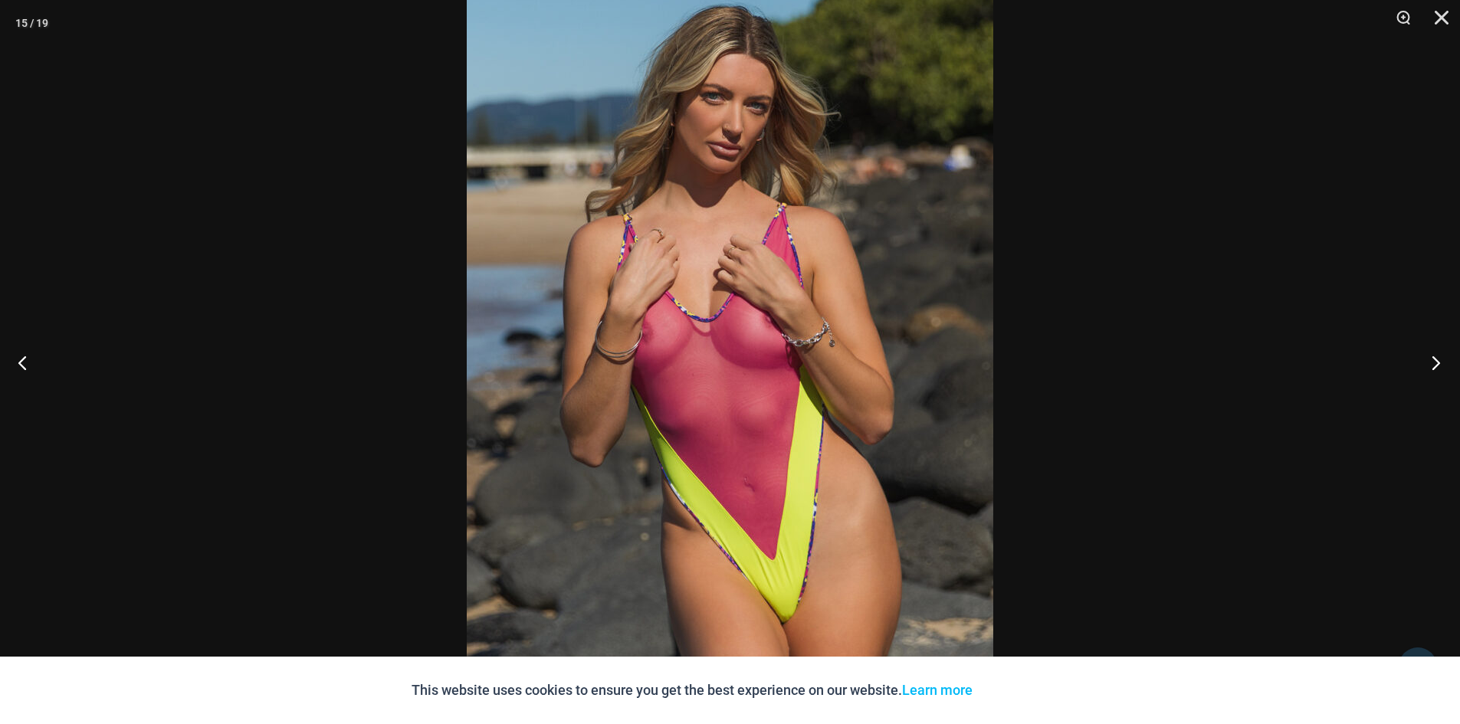
click at [1440, 358] on button "Next" at bounding box center [1430, 362] width 57 height 77
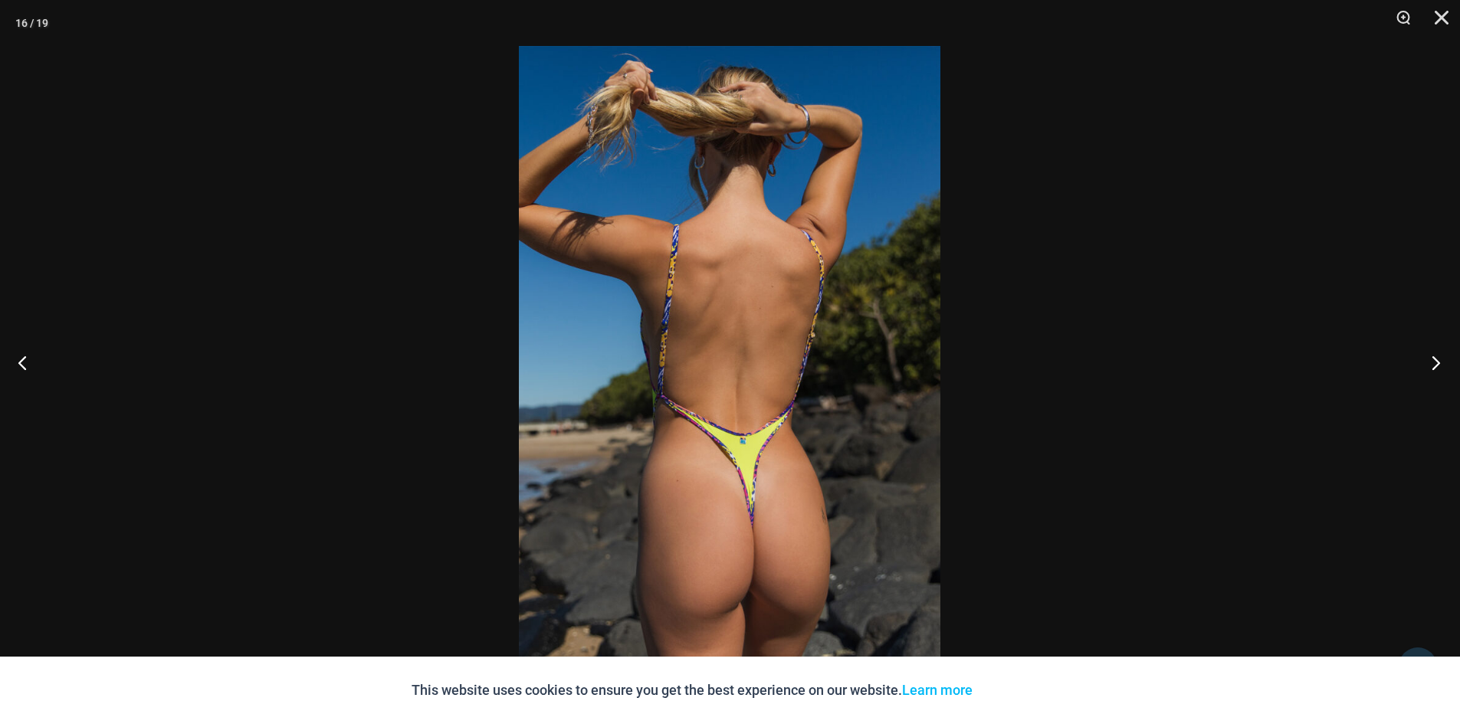
click at [1440, 358] on button "Next" at bounding box center [1430, 362] width 57 height 77
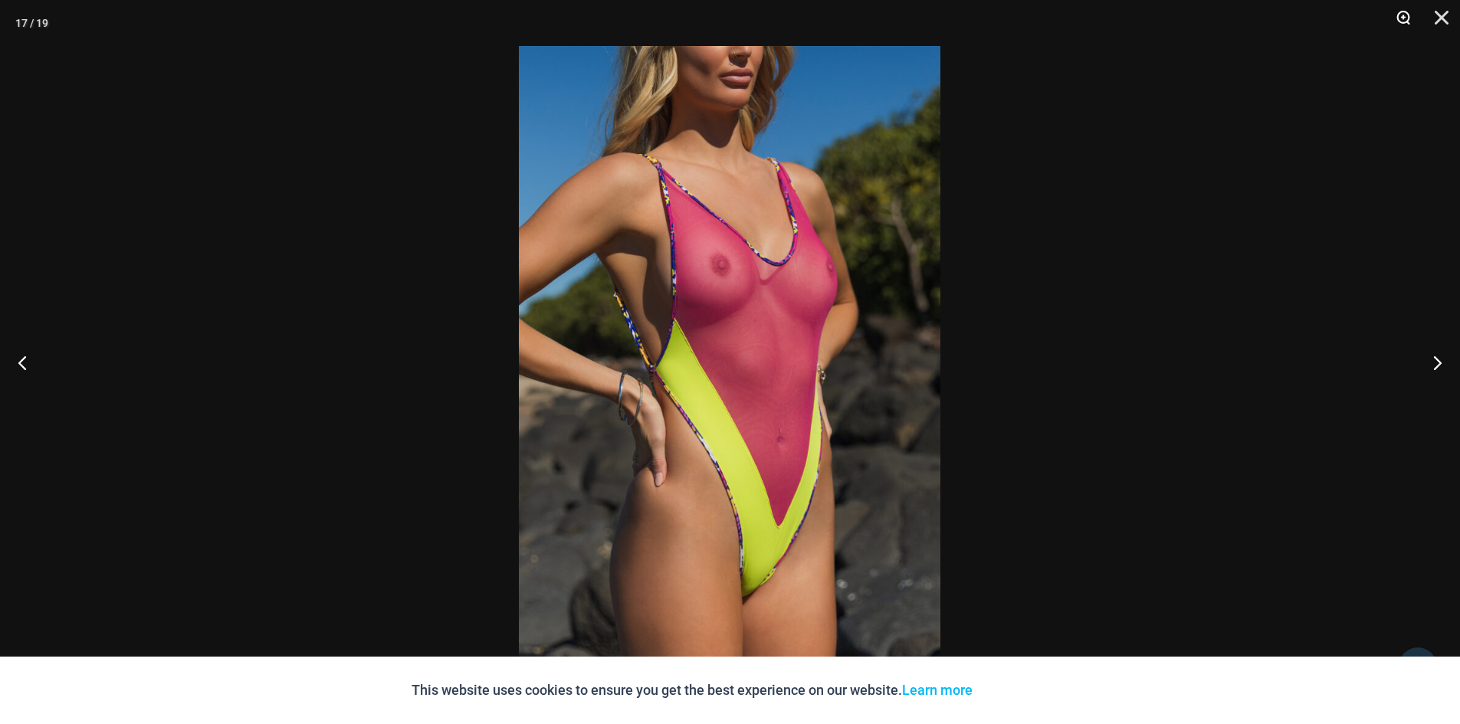
click at [1402, 16] on button "Zoom" at bounding box center [1397, 23] width 38 height 46
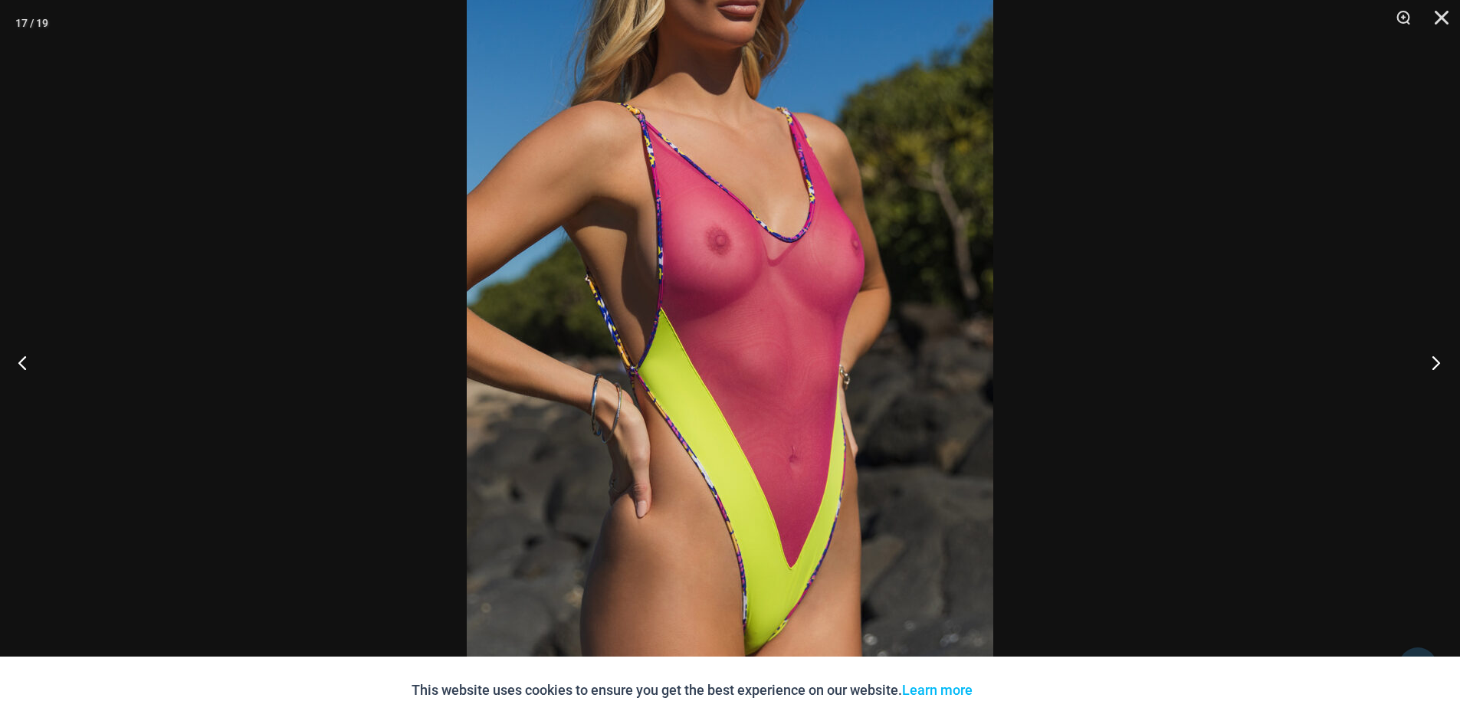
click at [1434, 365] on button "Next" at bounding box center [1430, 362] width 57 height 77
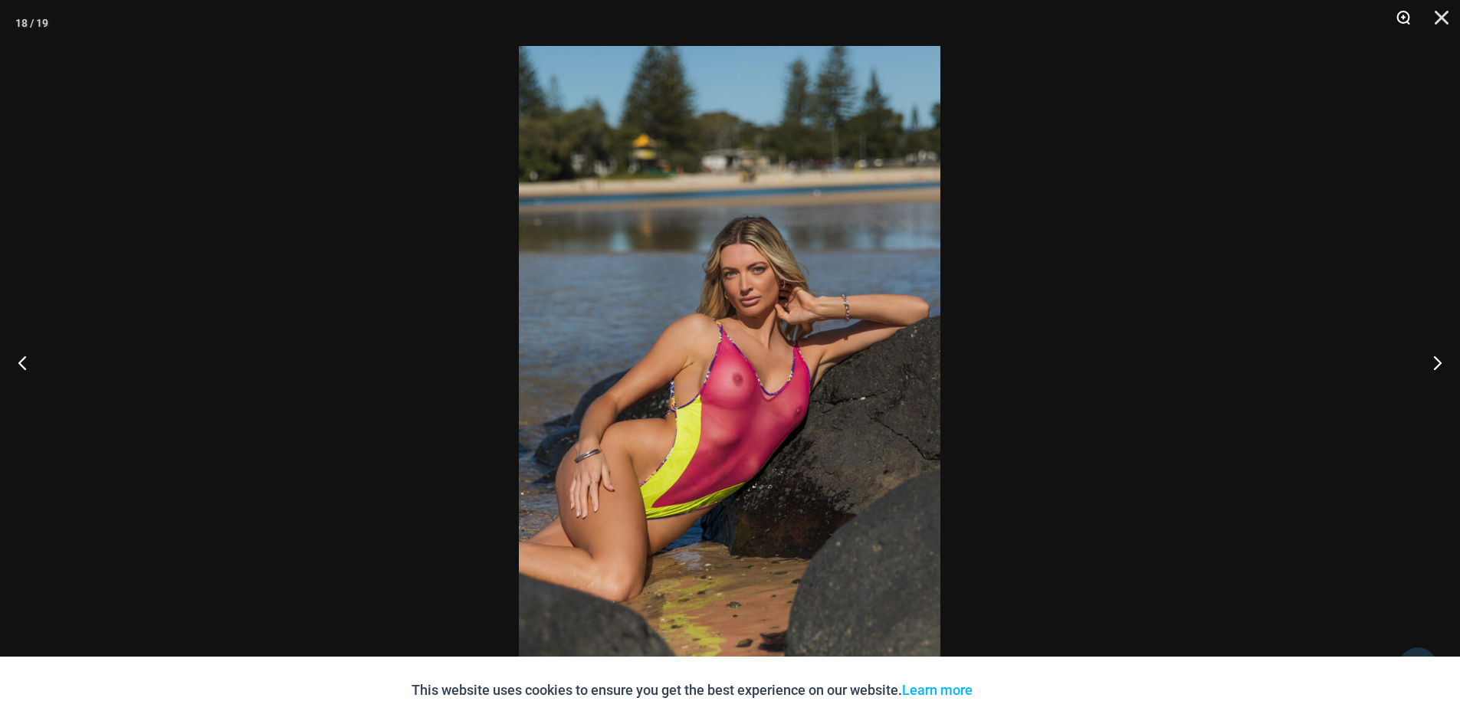
click at [1401, 14] on button "Zoom" at bounding box center [1397, 23] width 38 height 46
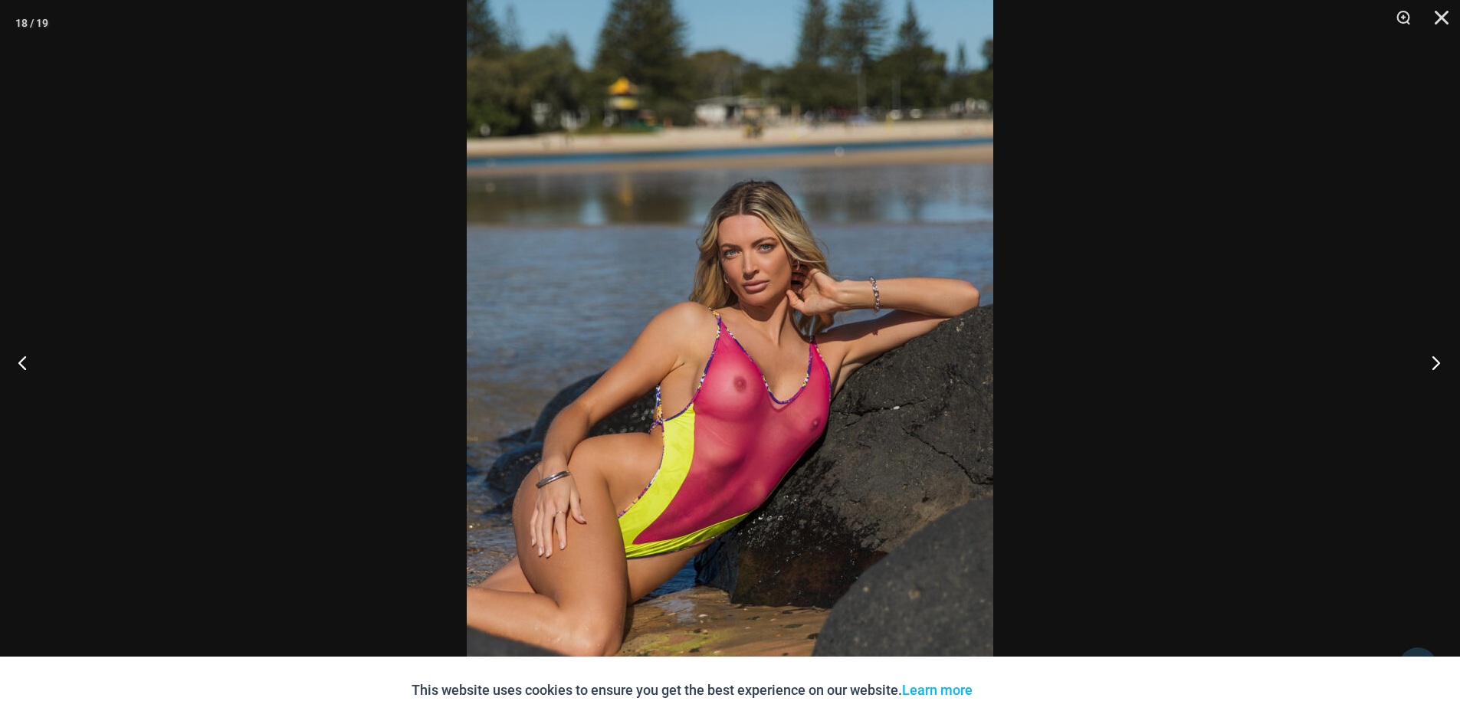
click at [1433, 362] on button "Next" at bounding box center [1430, 362] width 57 height 77
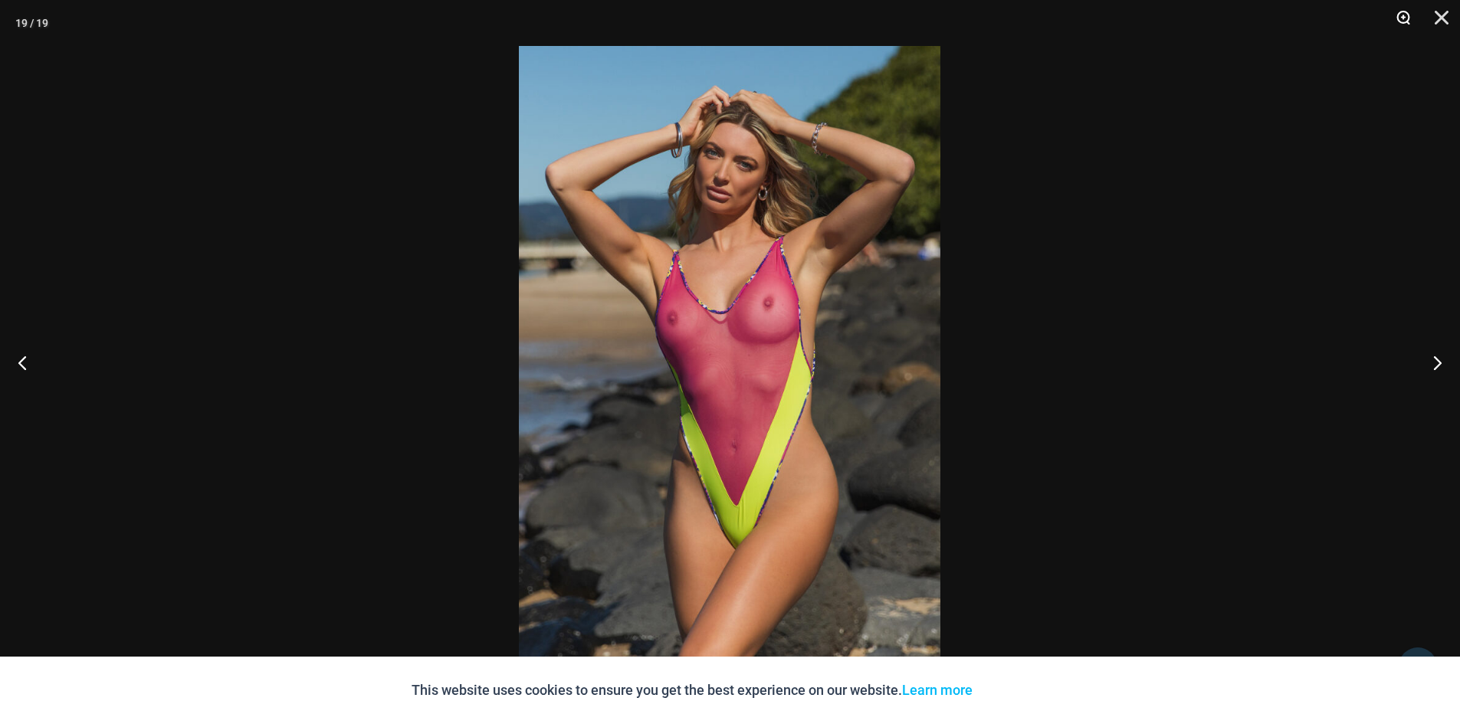
click at [1405, 15] on button "Zoom" at bounding box center [1397, 23] width 38 height 46
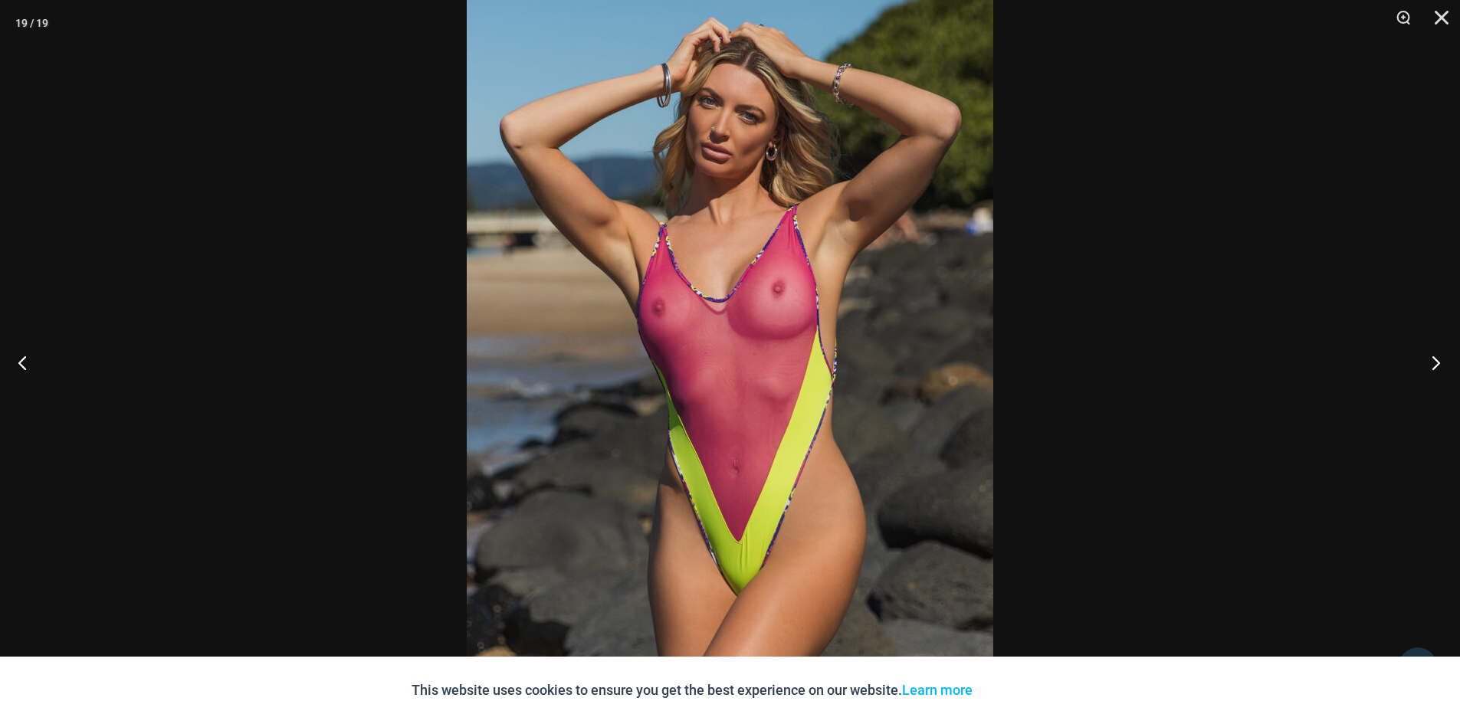
click at [1430, 363] on button "Next" at bounding box center [1430, 362] width 57 height 77
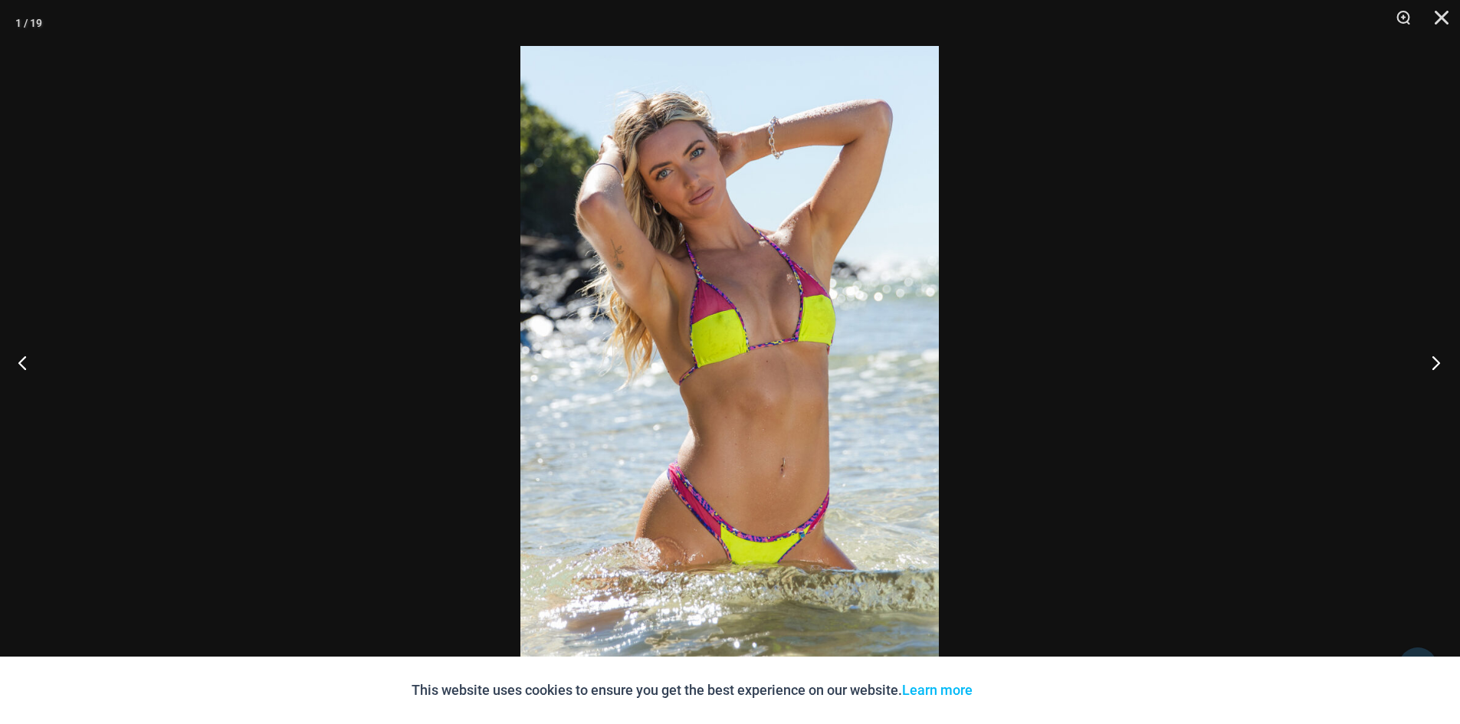
click at [1430, 363] on button "Next" at bounding box center [1430, 362] width 57 height 77
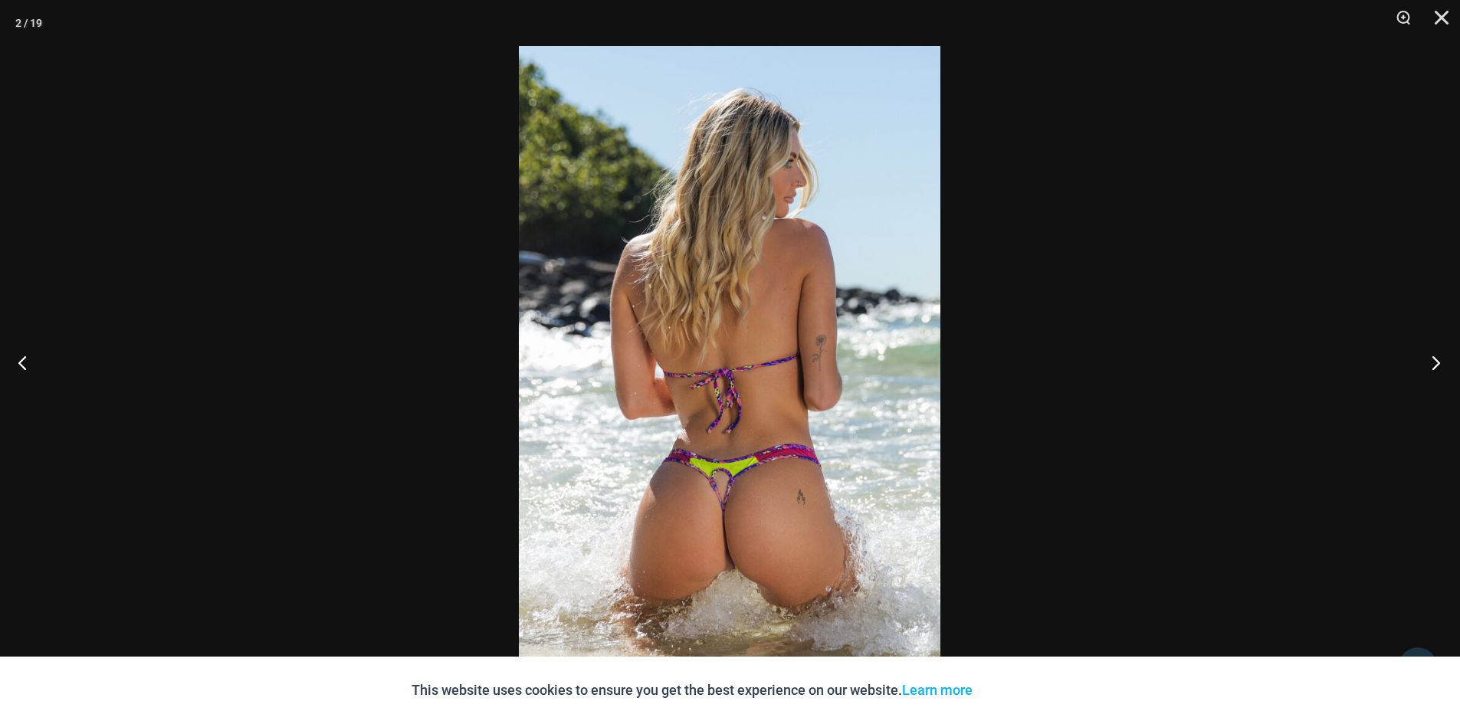
click at [1430, 363] on button "Next" at bounding box center [1430, 362] width 57 height 77
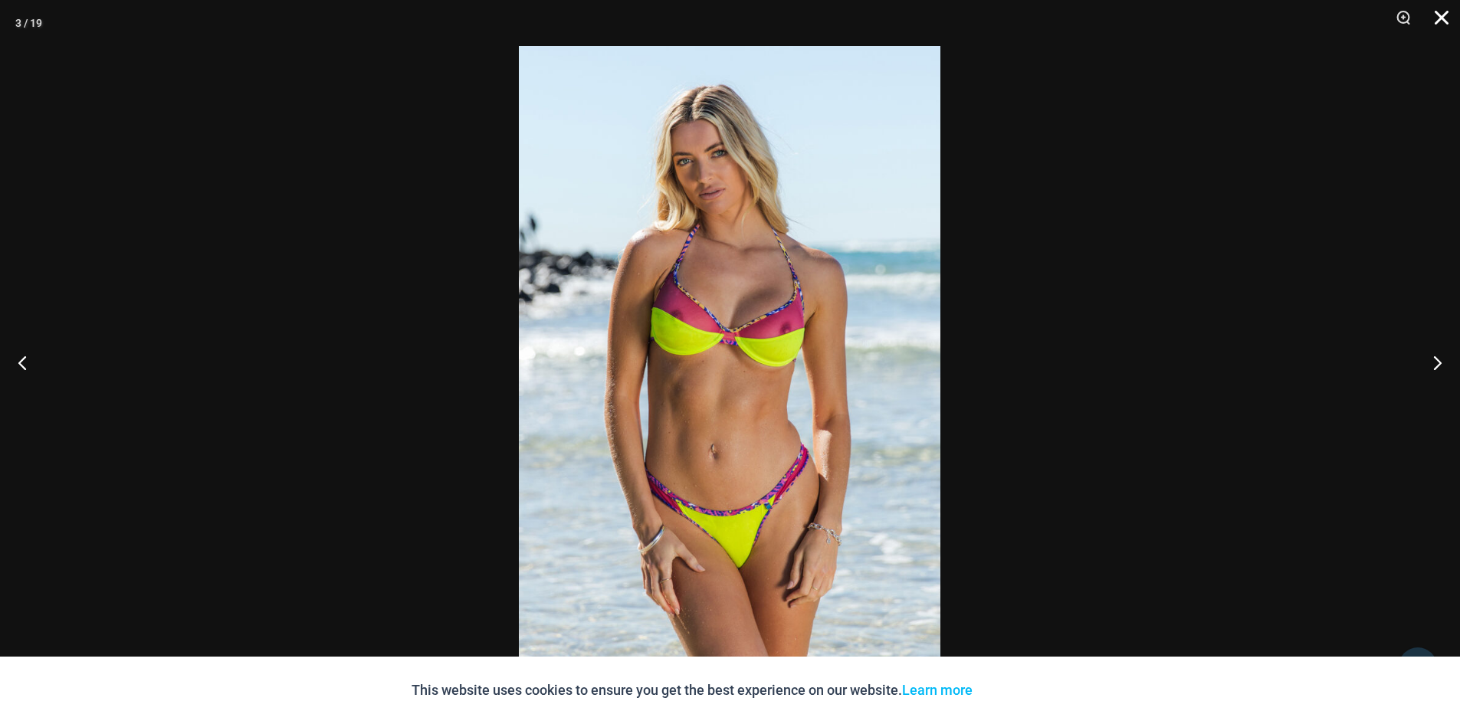
click at [1439, 18] on button "Close" at bounding box center [1436, 23] width 38 height 46
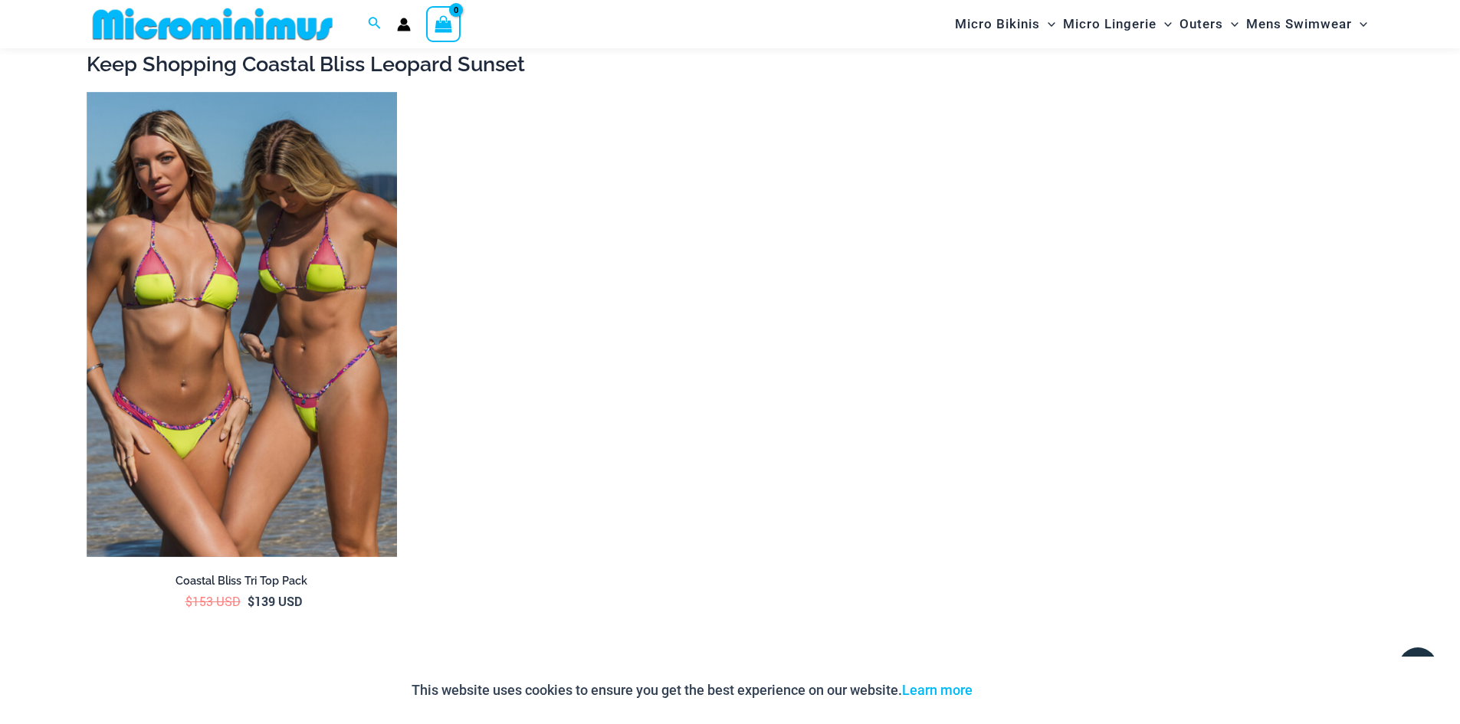
scroll to position [3050, 0]
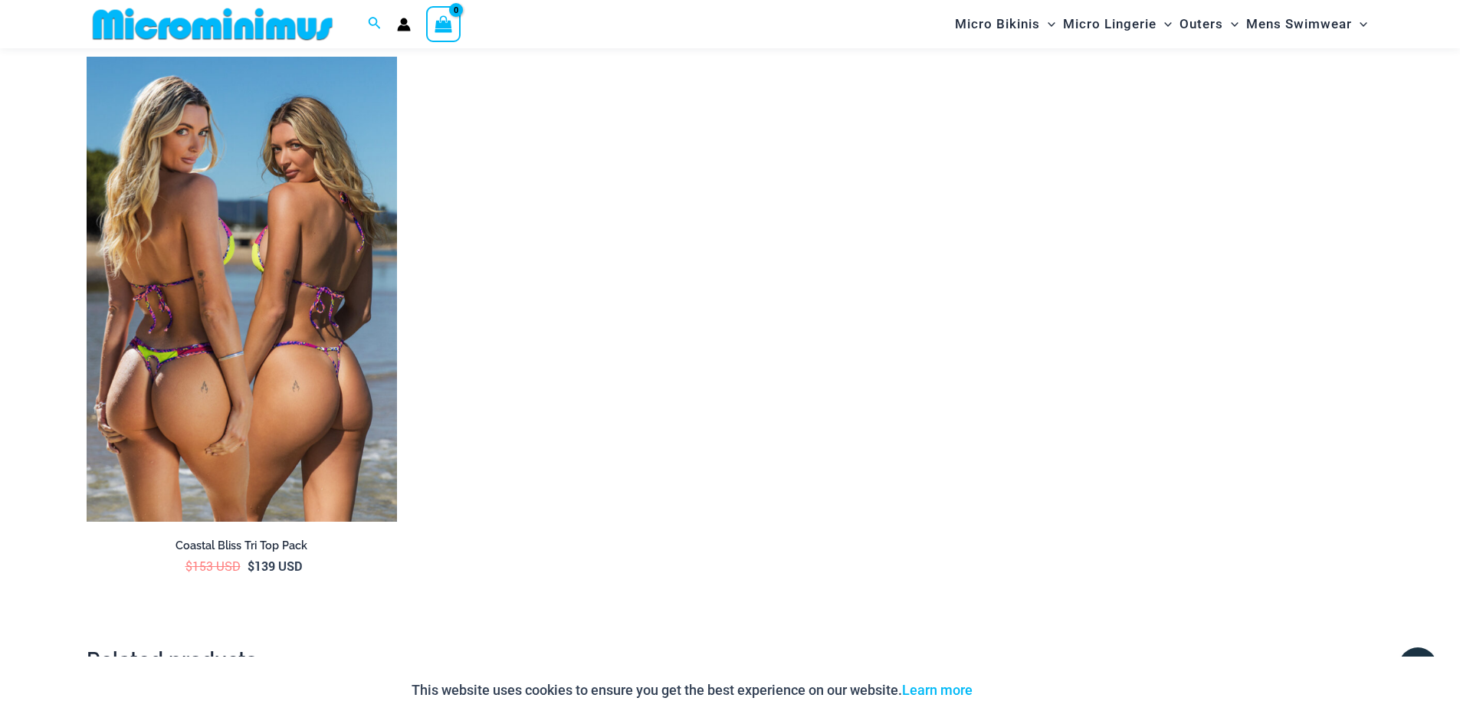
click at [310, 365] on img at bounding box center [242, 290] width 310 height 466
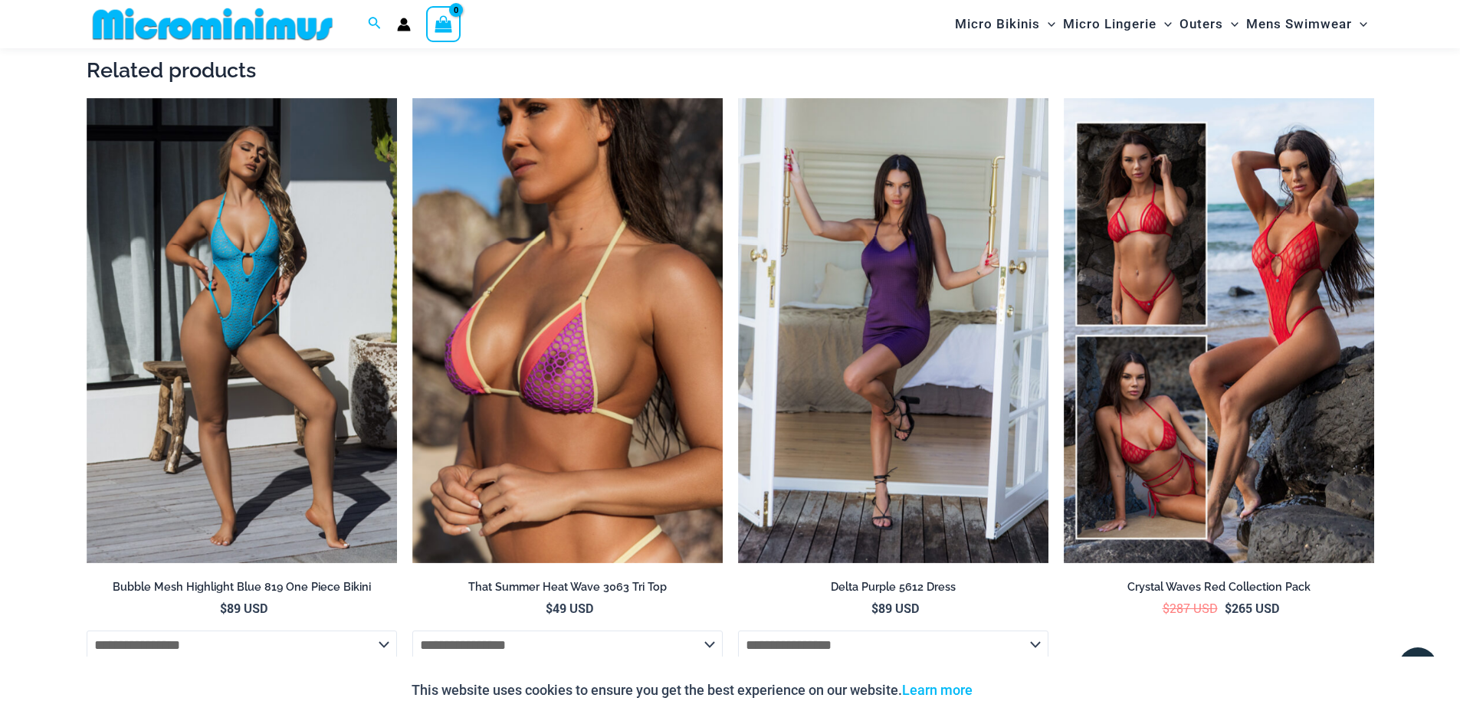
scroll to position [3663, 0]
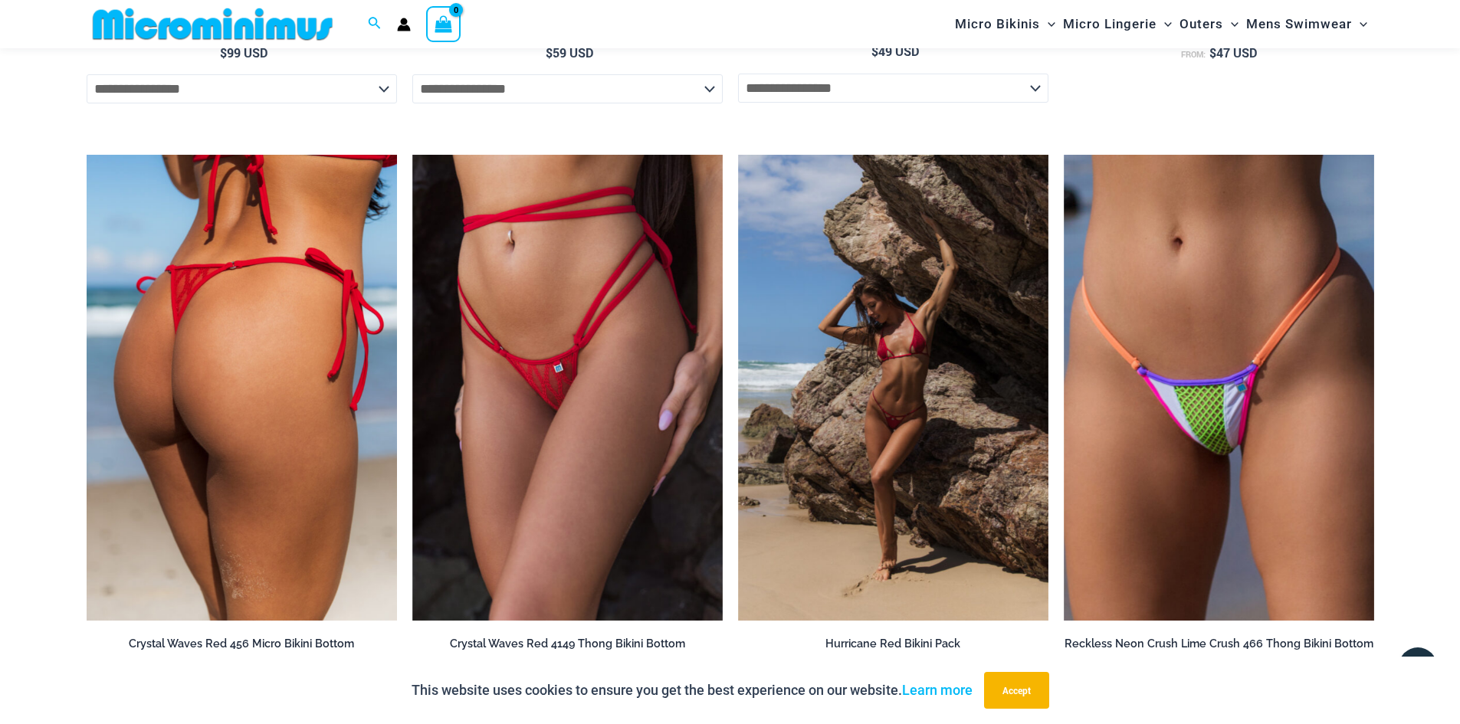
scroll to position [3742, 0]
